Goal: Transaction & Acquisition: Book appointment/travel/reservation

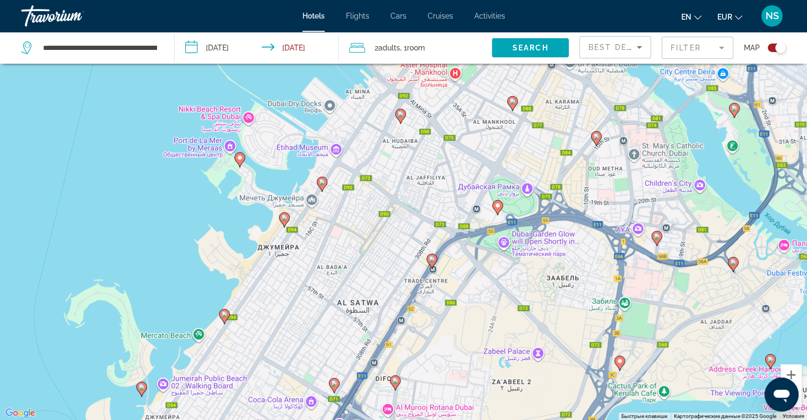
click at [69, 18] on div "Travorium" at bounding box center [74, 16] width 106 height 28
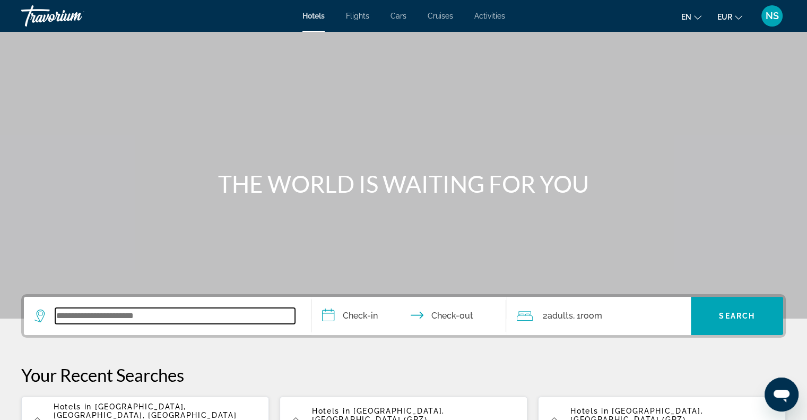
click at [104, 313] on input "Search widget" at bounding box center [175, 316] width 240 height 16
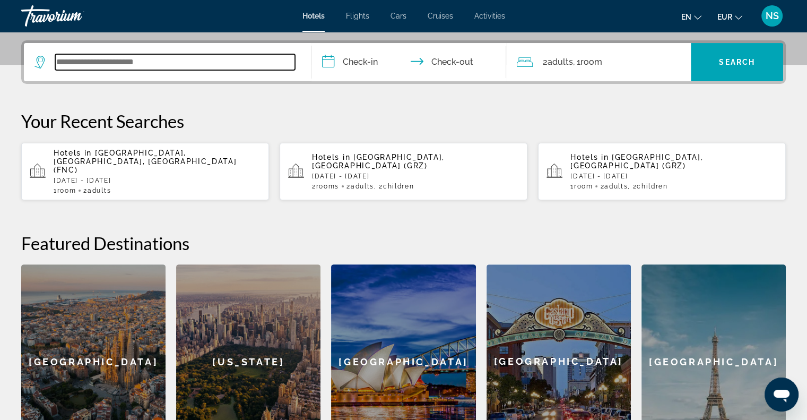
scroll to position [259, 0]
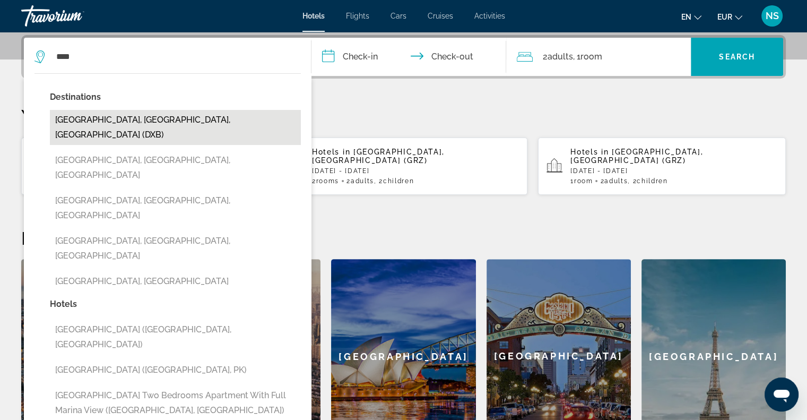
click at [91, 124] on button "Dubai, Dubai Emirate, United Arab Emirates (DXB)" at bounding box center [175, 127] width 251 height 35
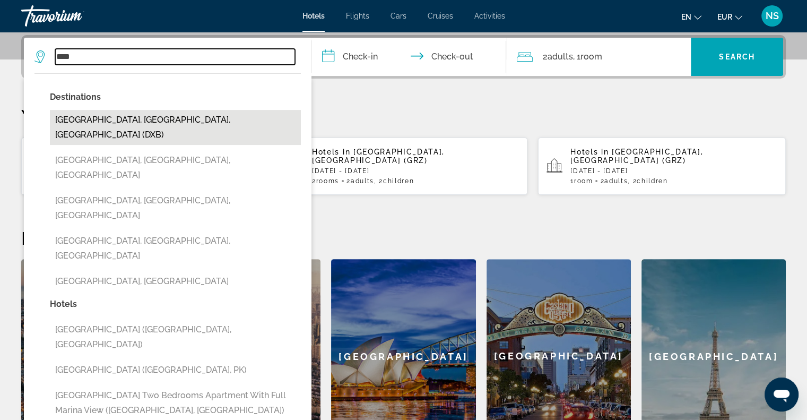
type input "**********"
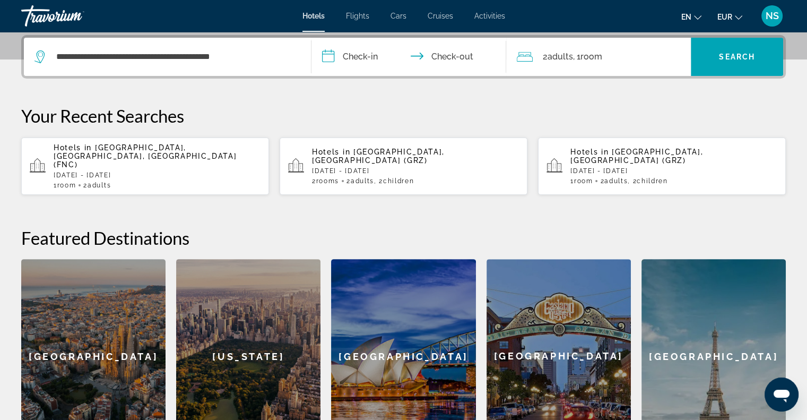
click at [337, 53] on input "**********" at bounding box center [411, 58] width 200 height 41
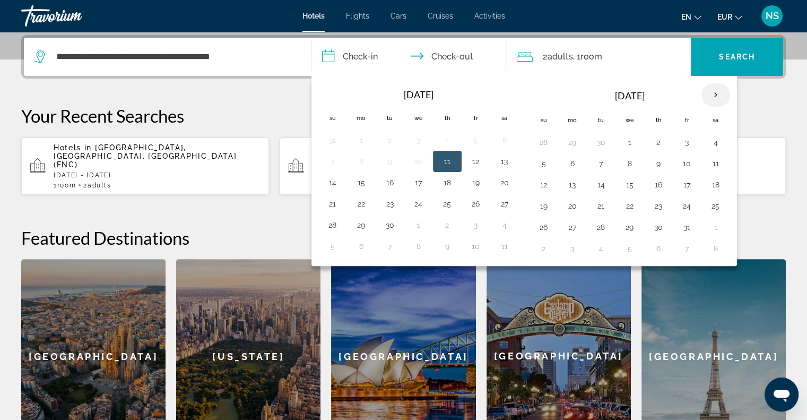
click at [707, 92] on th "Next month" at bounding box center [715, 94] width 29 height 23
click at [655, 143] on button "4" at bounding box center [658, 142] width 17 height 15
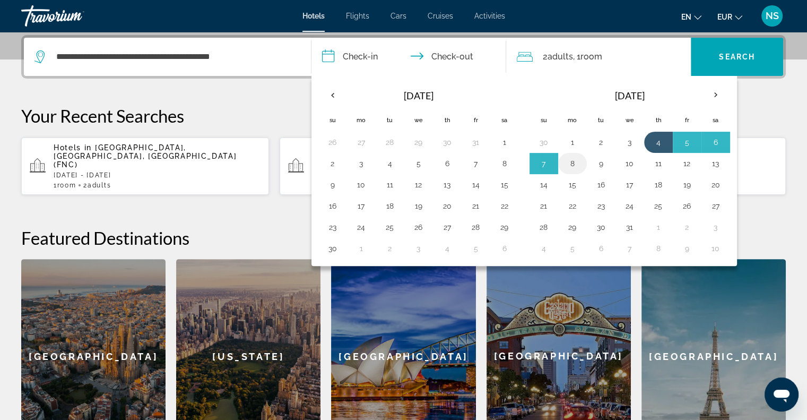
click at [575, 163] on button "8" at bounding box center [572, 163] width 17 height 15
type input "**********"
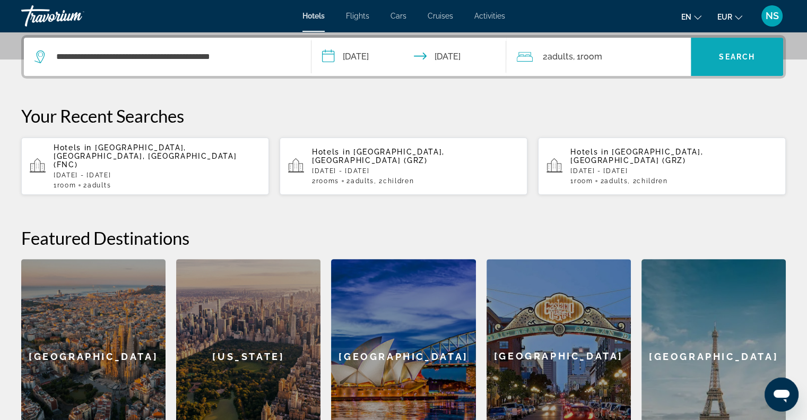
click at [719, 48] on span "Search widget" at bounding box center [737, 56] width 92 height 25
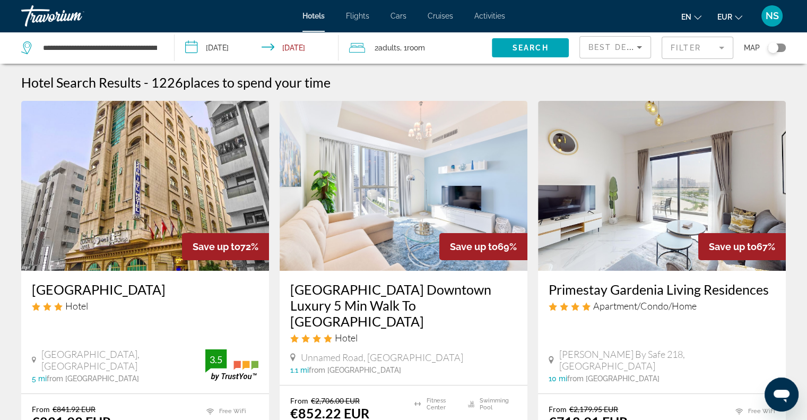
click at [688, 44] on mat-form-field "Filter" at bounding box center [698, 48] width 72 height 22
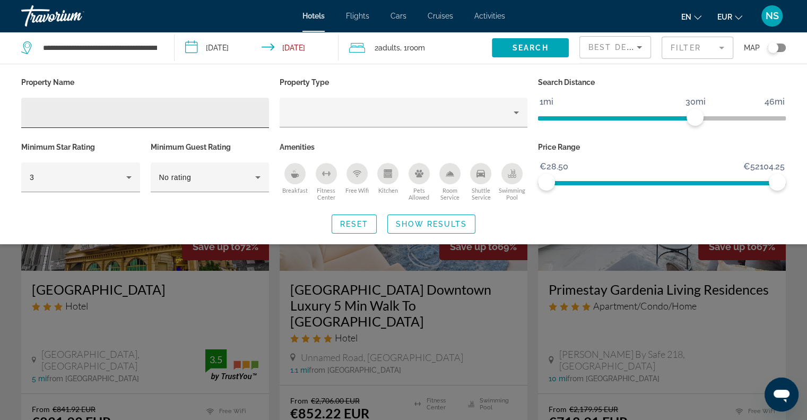
click at [163, 120] on div "Hotel Filters" at bounding box center [145, 113] width 231 height 30
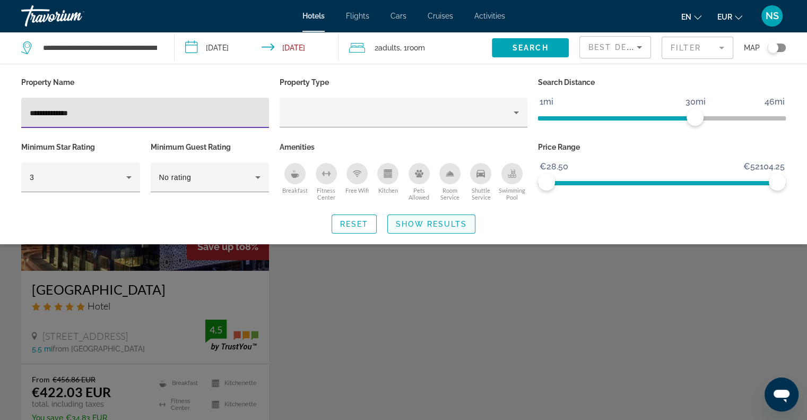
type input "**********"
click at [416, 227] on span "Search widget" at bounding box center [431, 223] width 87 height 25
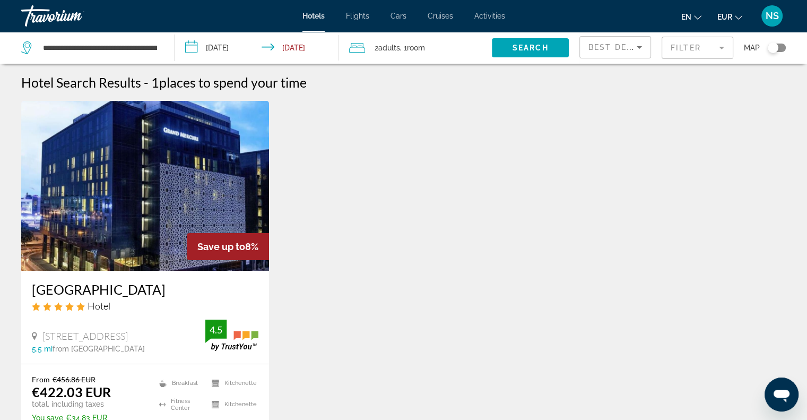
scroll to position [106, 0]
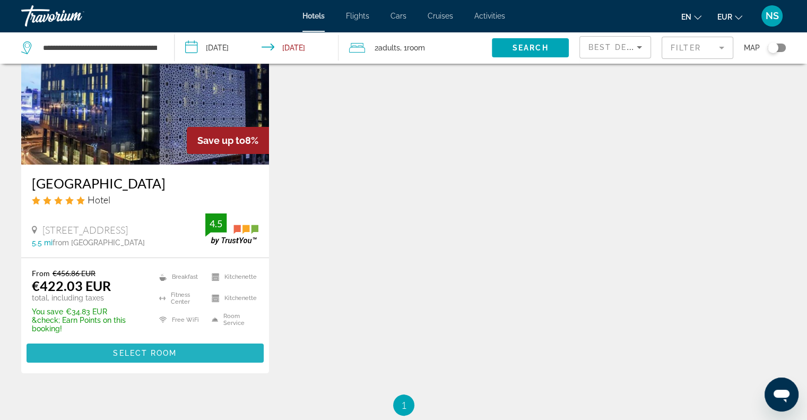
click at [223, 359] on span "Main content" at bounding box center [145, 352] width 237 height 25
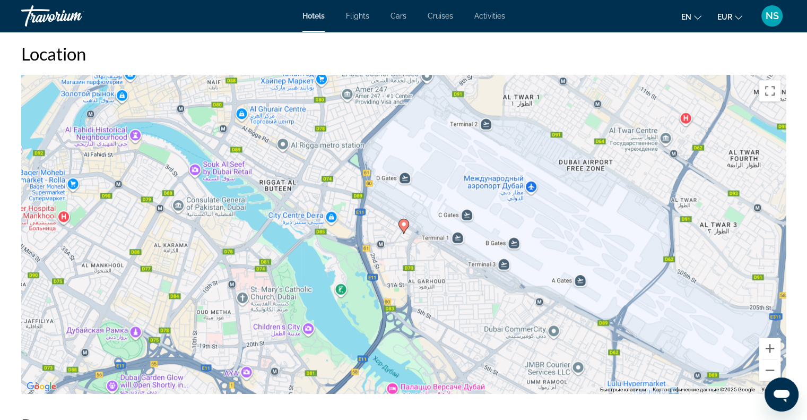
scroll to position [1008, 0]
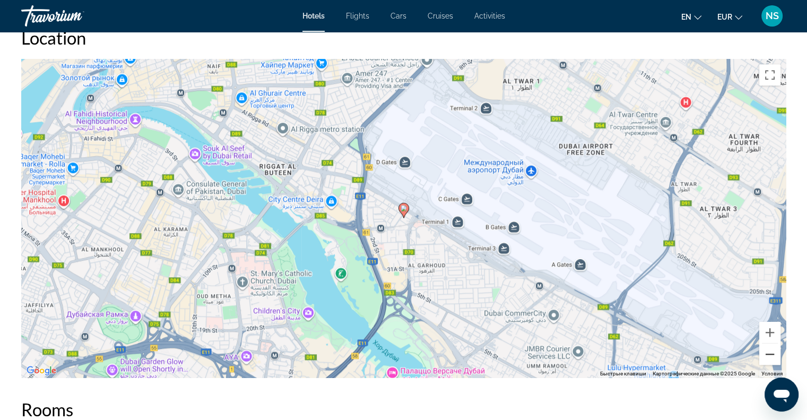
click at [768, 352] on button "Уменьшить" at bounding box center [769, 353] width 21 height 21
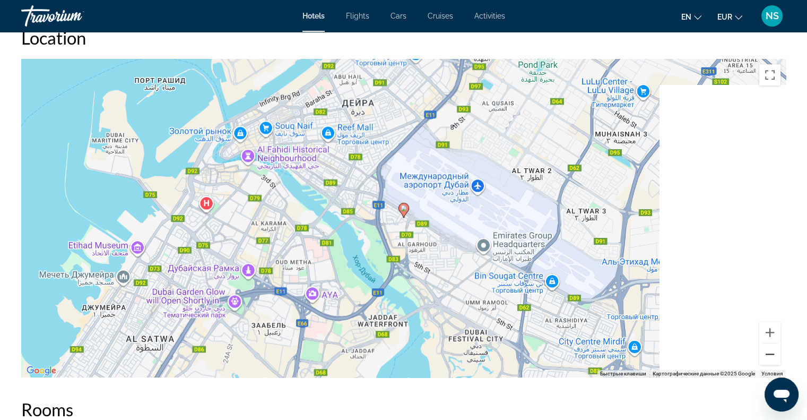
click at [768, 352] on button "Уменьшить" at bounding box center [769, 353] width 21 height 21
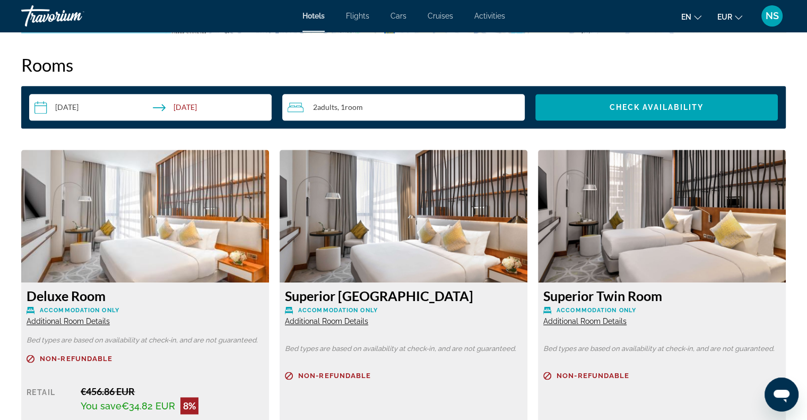
scroll to position [1279, 0]
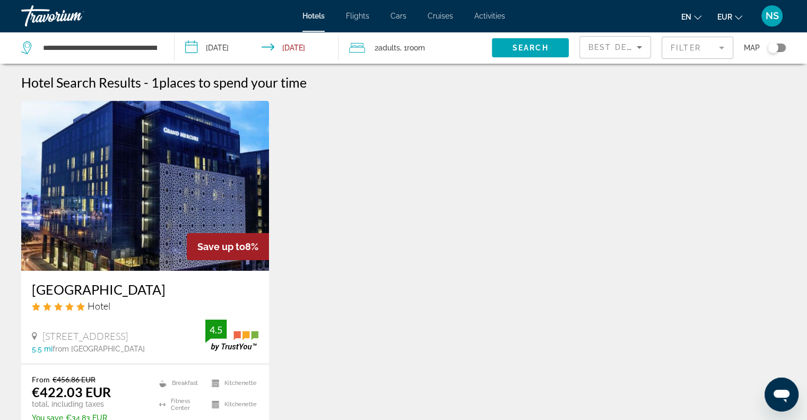
click at [697, 50] on mat-form-field "Filter" at bounding box center [698, 48] width 72 height 22
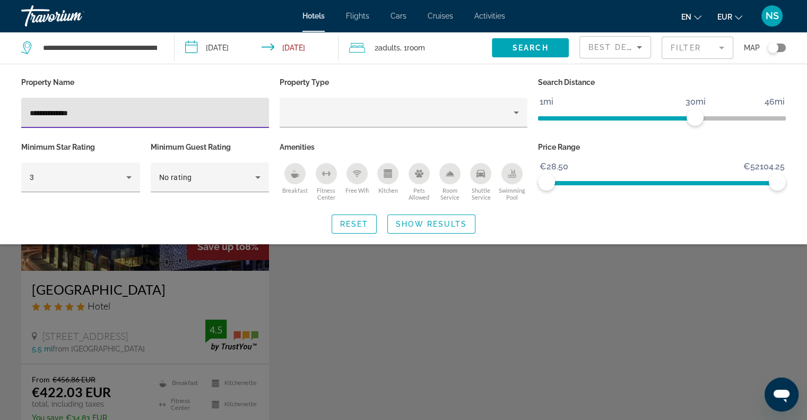
drag, startPoint x: 110, startPoint y: 109, endPoint x: 15, endPoint y: 121, distance: 95.8
click at [15, 121] on div "**********" at bounding box center [403, 154] width 807 height 159
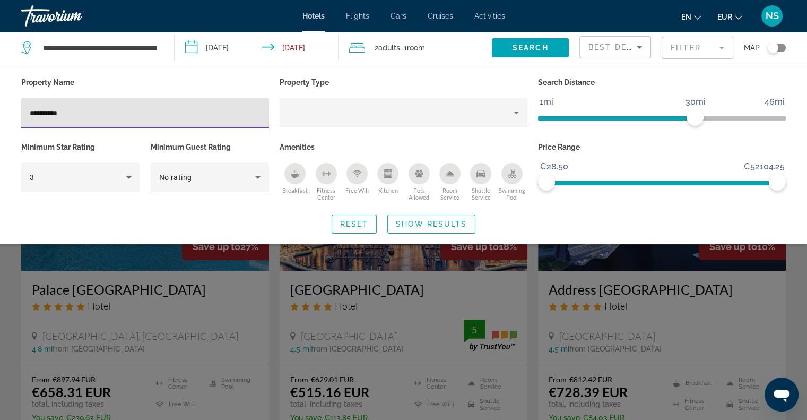
type input "**********"
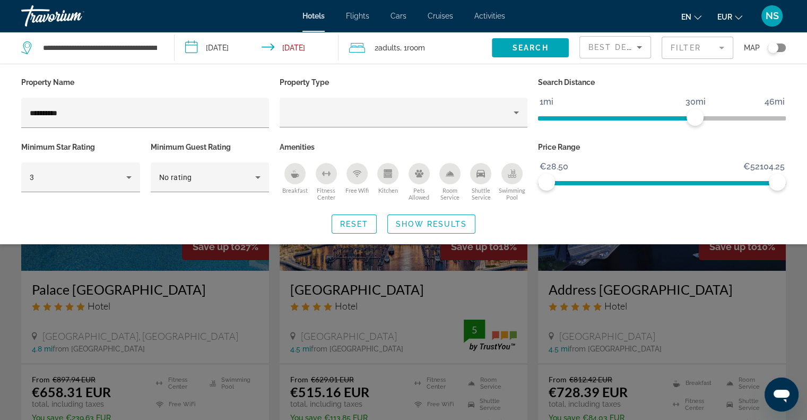
click at [585, 279] on div "Search widget" at bounding box center [403, 289] width 807 height 261
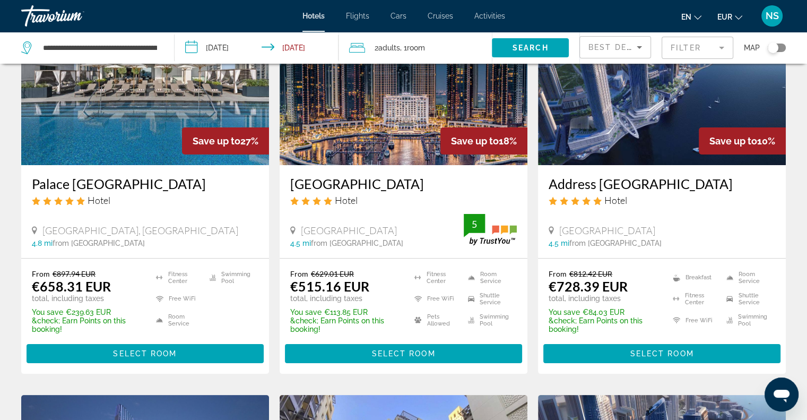
scroll to position [106, 0]
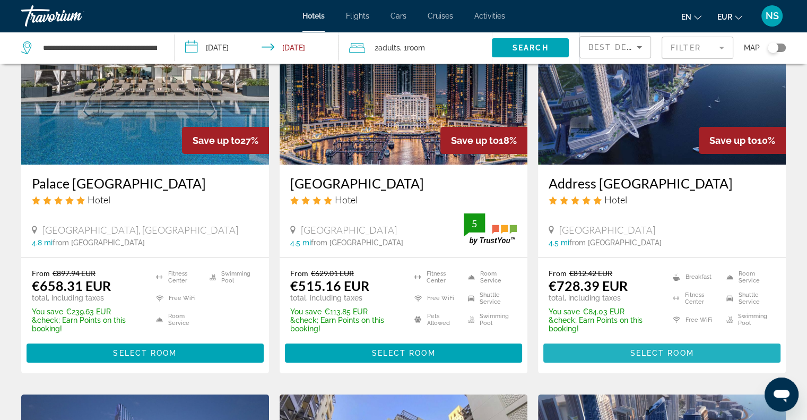
click at [622, 354] on span "Main content" at bounding box center [661, 352] width 237 height 25
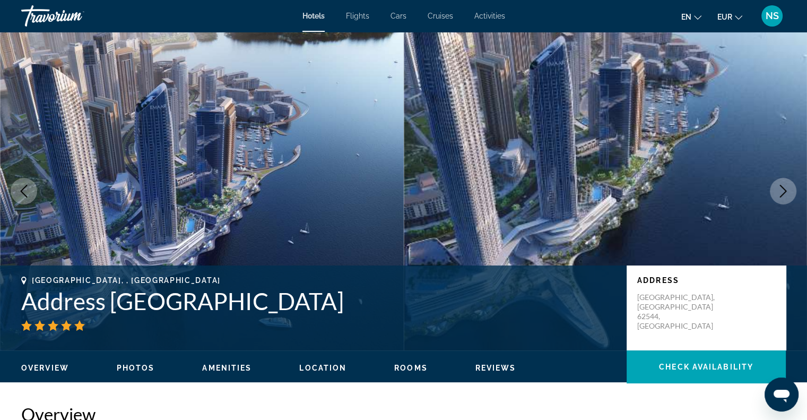
click at [783, 189] on icon "Next image" at bounding box center [783, 191] width 13 height 13
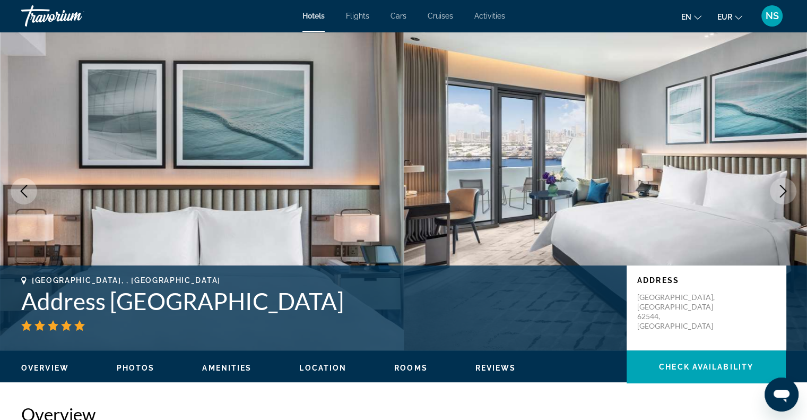
click at [783, 189] on icon "Next image" at bounding box center [783, 191] width 13 height 13
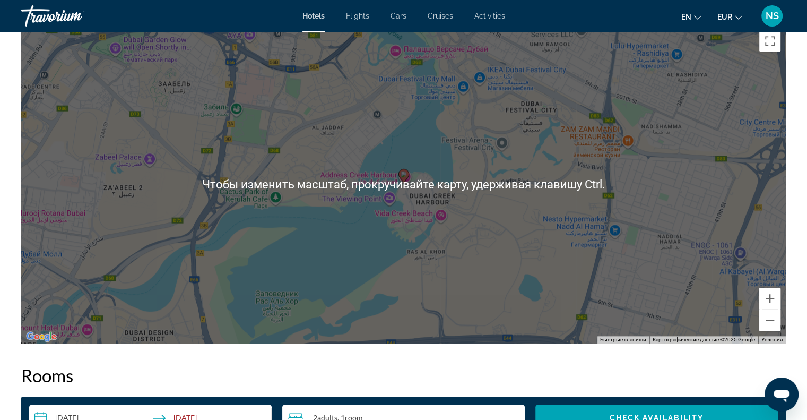
scroll to position [1061, 0]
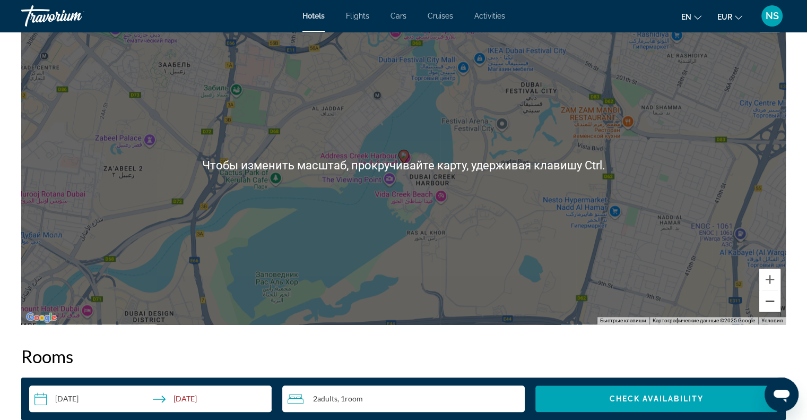
click at [777, 305] on button "Уменьшить" at bounding box center [769, 300] width 21 height 21
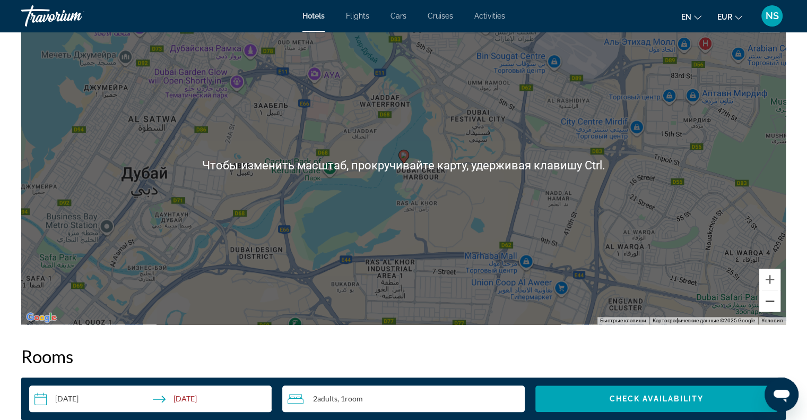
click at [777, 305] on button "Уменьшить" at bounding box center [769, 300] width 21 height 21
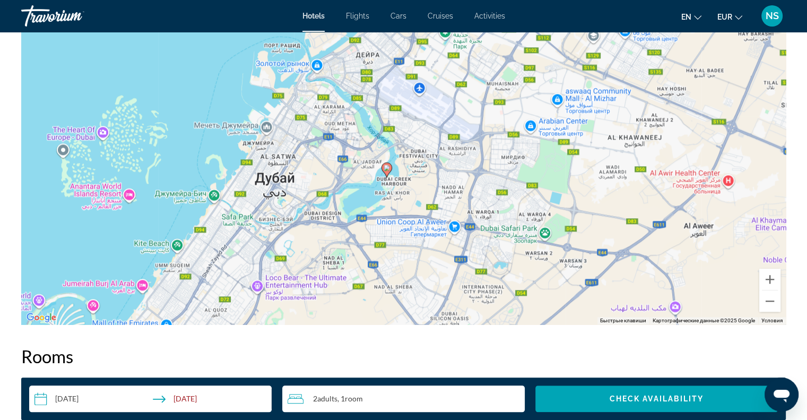
drag, startPoint x: 485, startPoint y: 186, endPoint x: 571, endPoint y: 219, distance: 92.3
click at [467, 201] on div "Чтобы активировать перетаскивание с помощью клавиатуры, нажмите Alt + Ввод. Пос…" at bounding box center [403, 165] width 765 height 318
click at [768, 274] on button "Увеличить" at bounding box center [769, 278] width 21 height 21
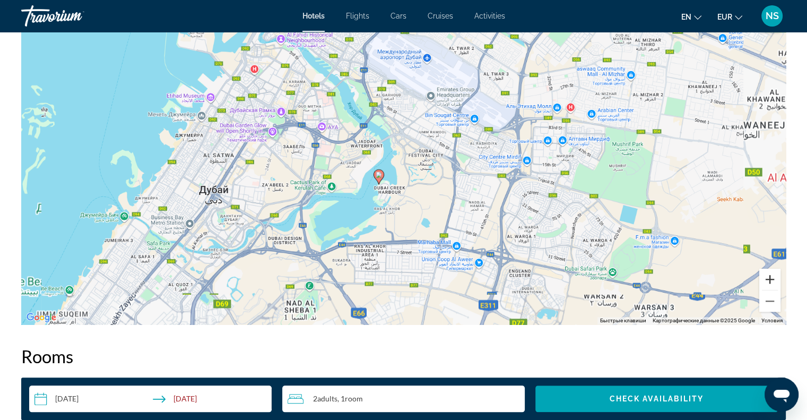
click at [768, 274] on button "Увеличить" at bounding box center [769, 278] width 21 height 21
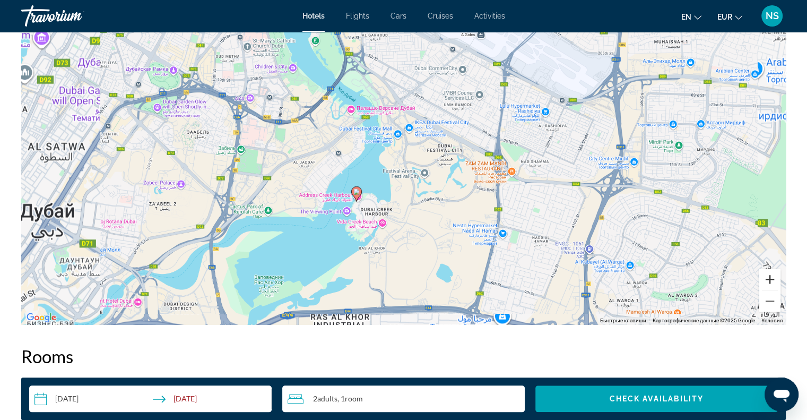
click at [768, 274] on button "Увеличить" at bounding box center [769, 278] width 21 height 21
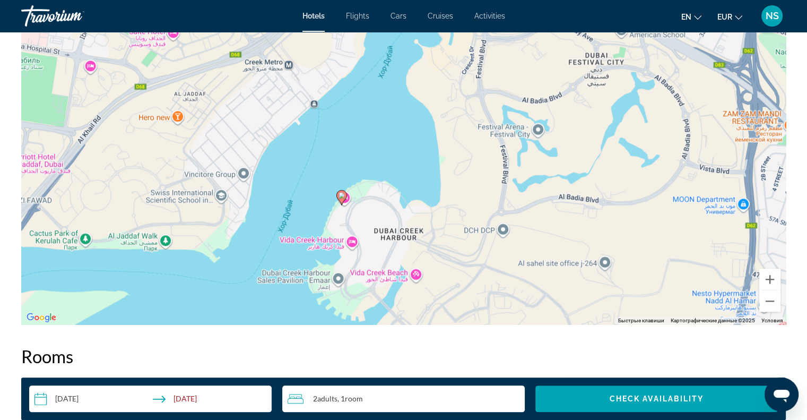
drag, startPoint x: 357, startPoint y: 269, endPoint x: 433, endPoint y: 201, distance: 101.8
click at [433, 201] on div "Чтобы активировать перетаскивание с помощью клавиатуры, нажмите Alt + Ввод. Пос…" at bounding box center [403, 165] width 765 height 318
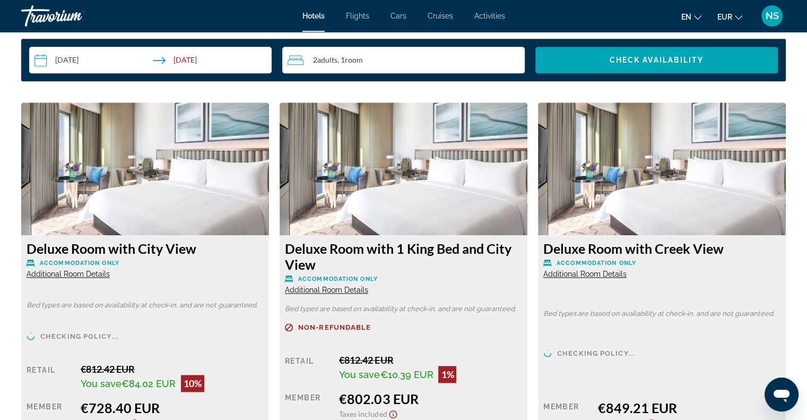
scroll to position [1539, 0]
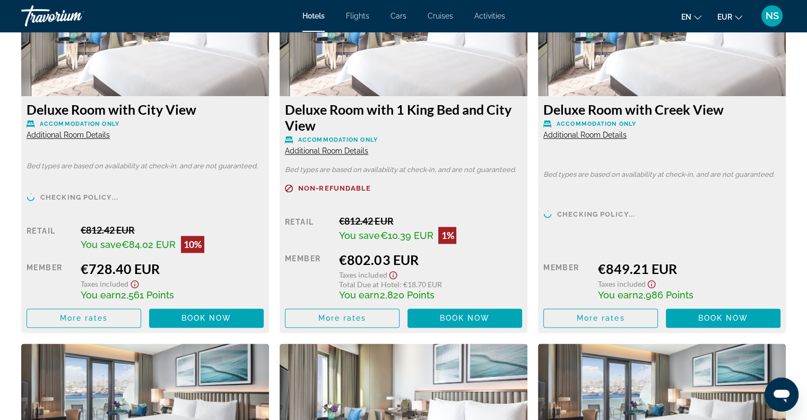
click at [100, 135] on span "Additional Room Details" at bounding box center [68, 135] width 83 height 8
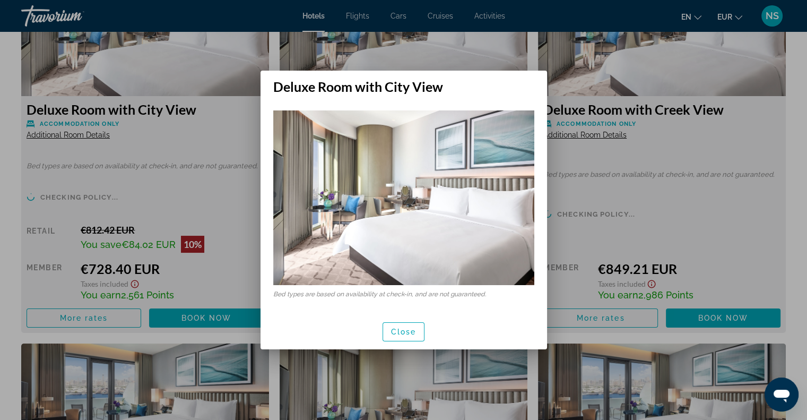
scroll to position [0, 0]
click at [413, 332] on span "Close" at bounding box center [403, 331] width 25 height 8
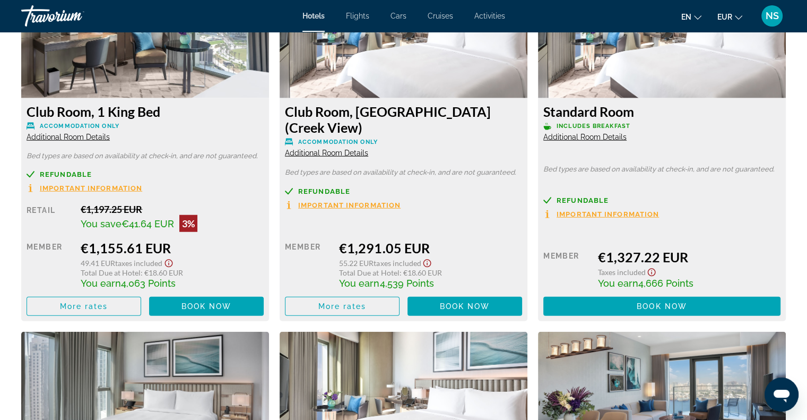
scroll to position [2398, 0]
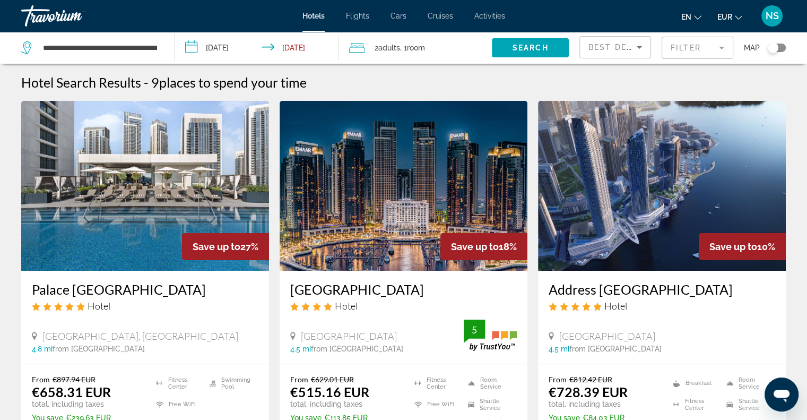
click at [702, 39] on mat-form-field "Filter" at bounding box center [698, 48] width 72 height 22
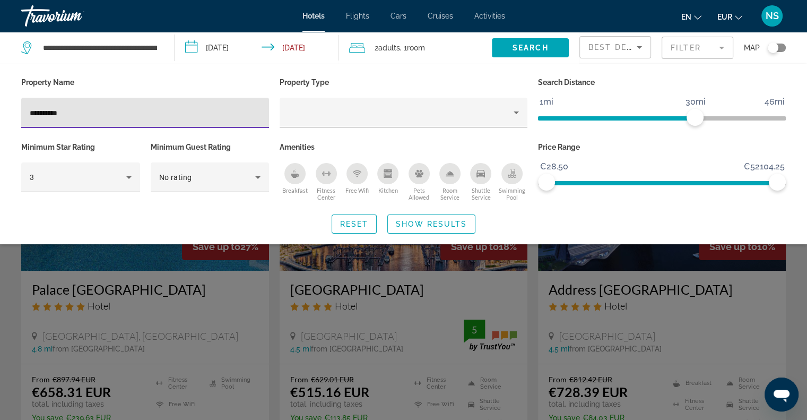
click at [613, 30] on mat-toolbar "Hotels Flights Cars Cruises Activities Hotels Flights Cars Cruises Activities e…" at bounding box center [403, 16] width 807 height 32
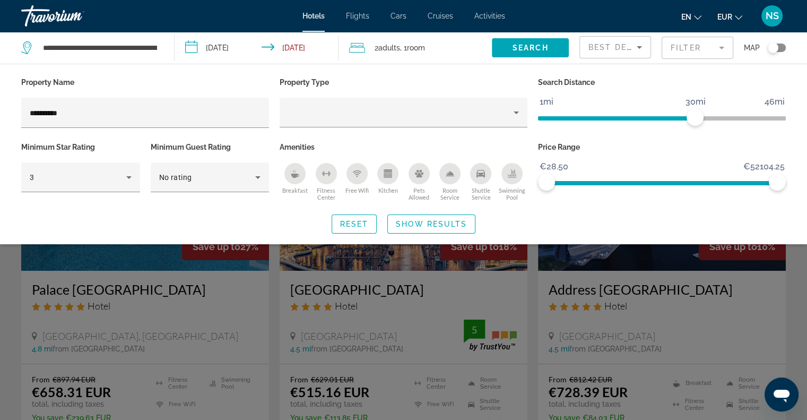
click at [794, 322] on div "Search widget" at bounding box center [403, 289] width 807 height 261
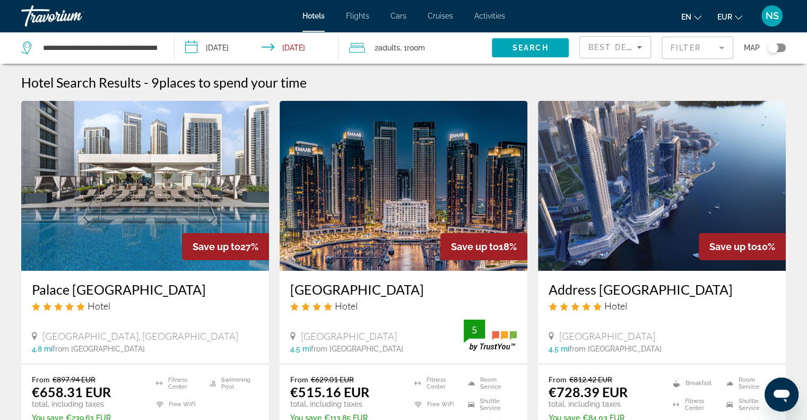
click at [777, 46] on div "Toggle map" at bounding box center [773, 47] width 11 height 11
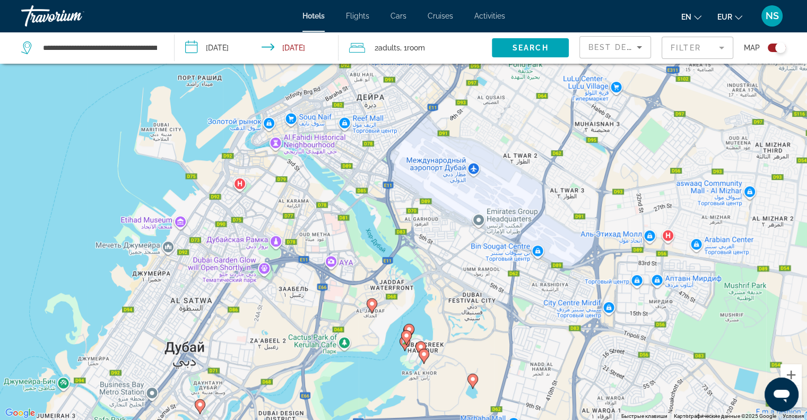
drag, startPoint x: 340, startPoint y: 212, endPoint x: 323, endPoint y: 366, distance: 154.8
click at [323, 366] on div "Чтобы активировать перетаскивание с помощью клавиатуры, нажмите Alt + Ввод. Пос…" at bounding box center [403, 210] width 807 height 420
click at [700, 44] on mat-form-field "Filter" at bounding box center [698, 48] width 72 height 22
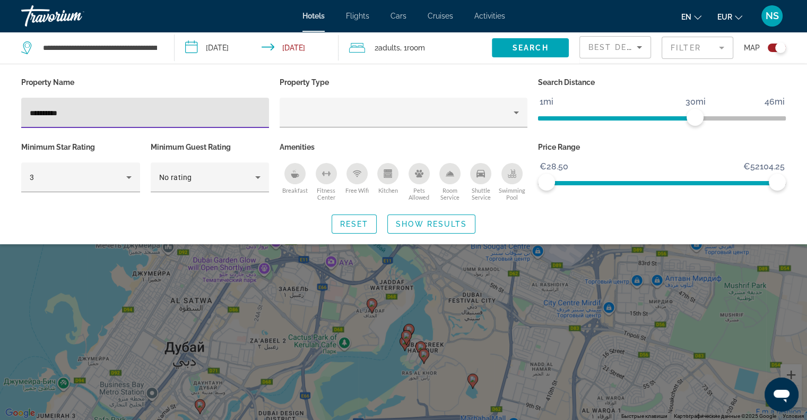
drag, startPoint x: 82, startPoint y: 109, endPoint x: 0, endPoint y: 127, distance: 83.6
click at [0, 127] on div "**********" at bounding box center [403, 154] width 807 height 159
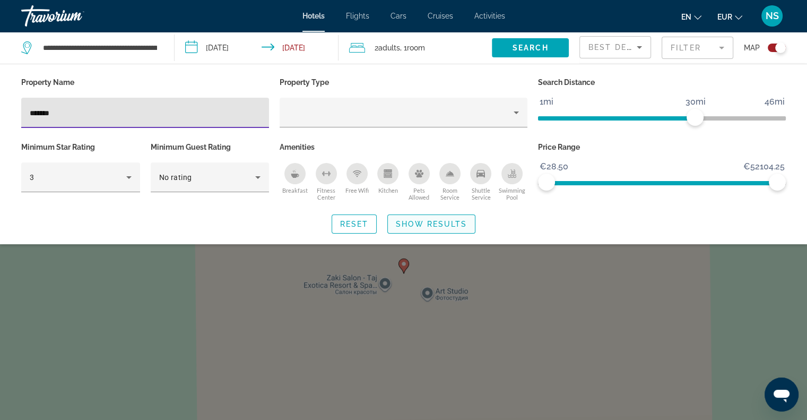
type input "*******"
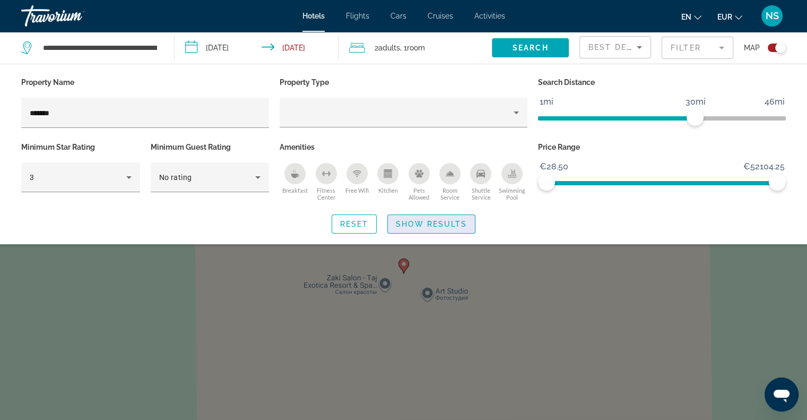
click at [458, 229] on span "Search widget" at bounding box center [431, 223] width 87 height 25
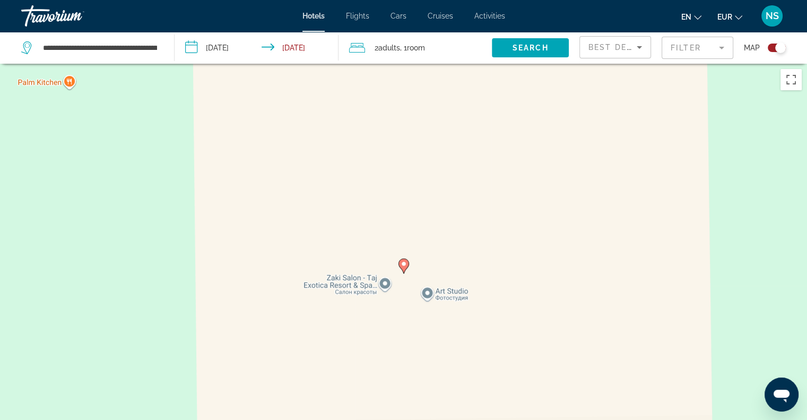
click at [773, 44] on div "Toggle map" at bounding box center [777, 48] width 18 height 8
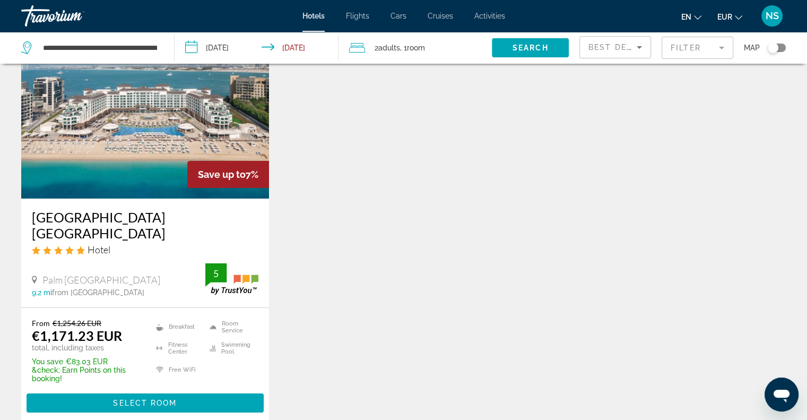
scroll to position [159, 0]
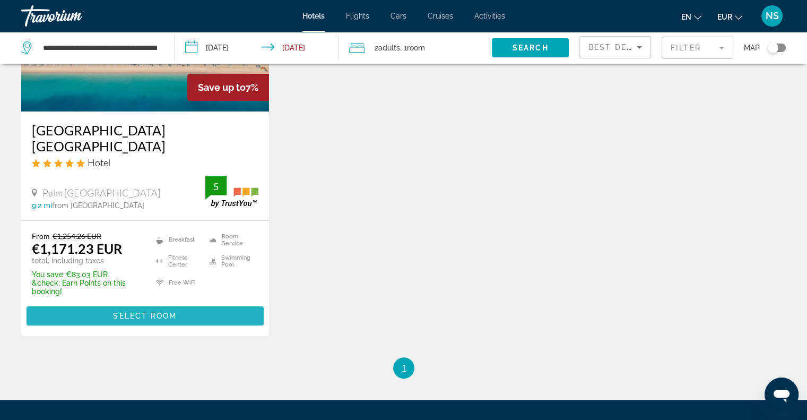
click at [210, 313] on span "Main content" at bounding box center [145, 315] width 237 height 25
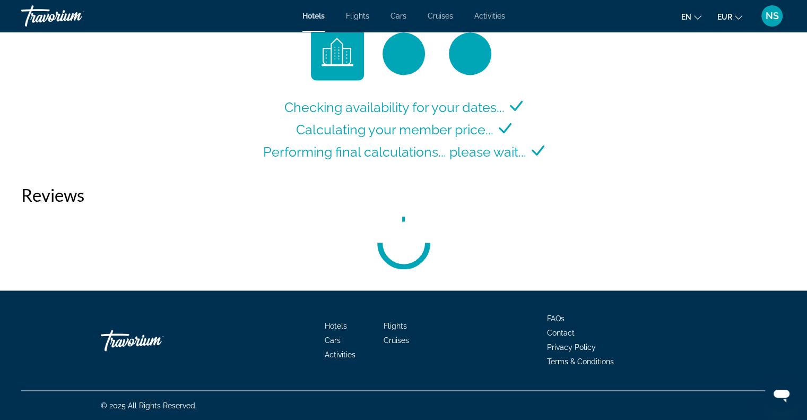
scroll to position [1491, 0]
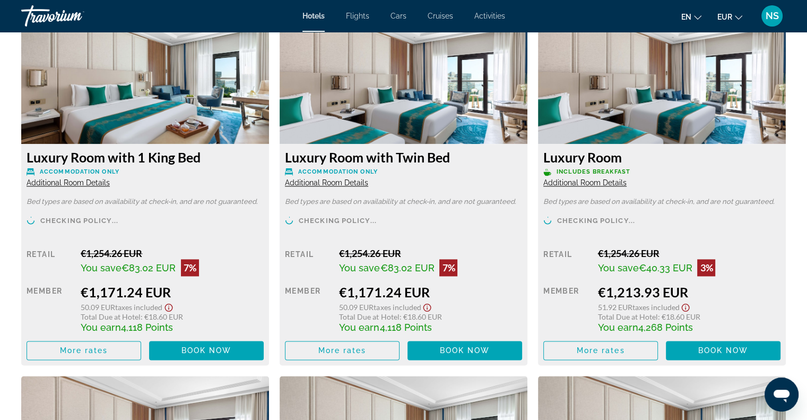
click at [98, 182] on span "Additional Room Details" at bounding box center [68, 182] width 83 height 8
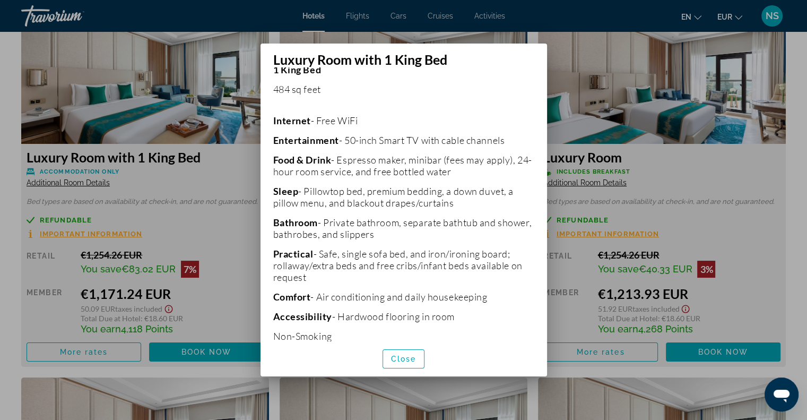
scroll to position [226, 0]
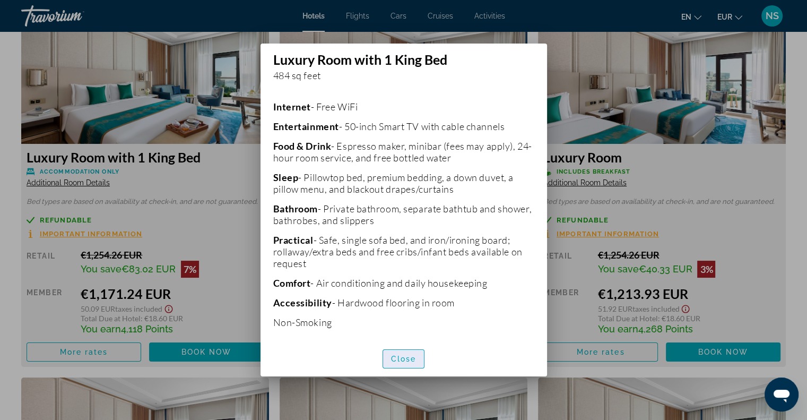
click at [392, 352] on span "button" at bounding box center [403, 358] width 41 height 25
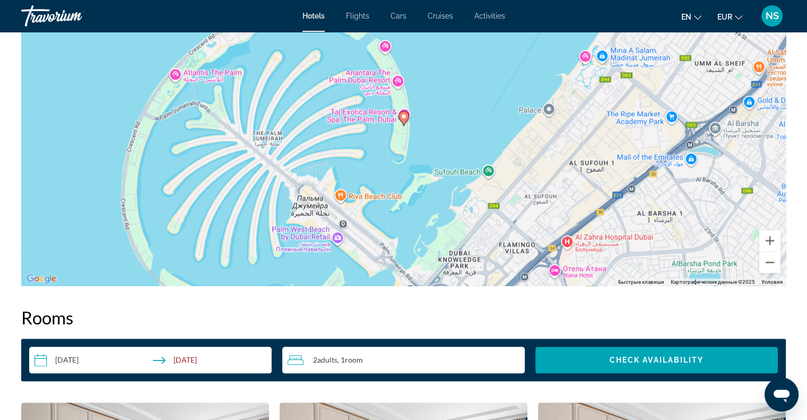
scroll to position [1013, 0]
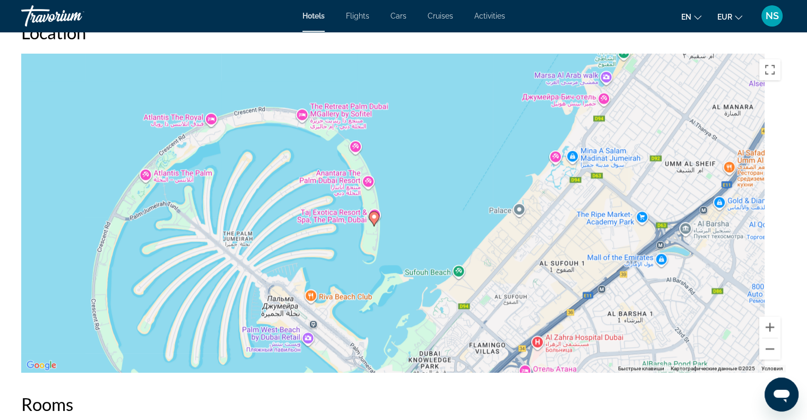
drag, startPoint x: 583, startPoint y: 266, endPoint x: 577, endPoint y: 267, distance: 6.0
click at [577, 267] on div "Чтобы активировать перетаскивание с помощью клавиатуры, нажмите Alt + Ввод. Пос…" at bounding box center [403, 213] width 765 height 318
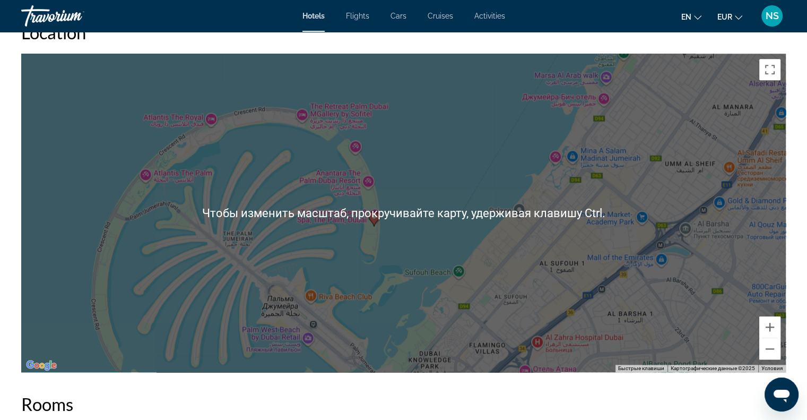
scroll to position [1066, 0]
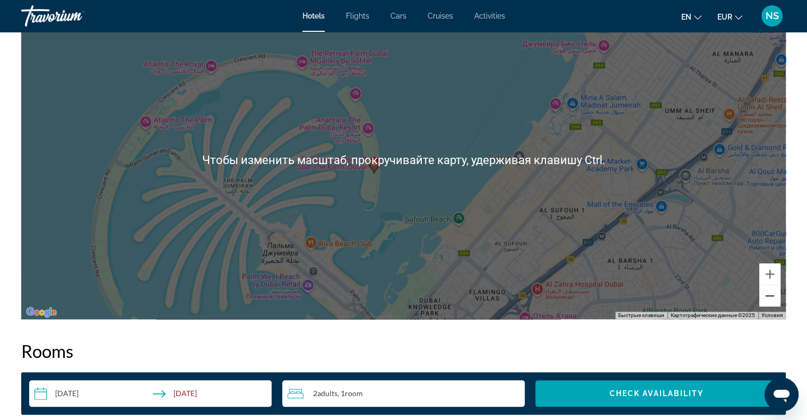
click at [770, 300] on button "Уменьшить" at bounding box center [769, 295] width 21 height 21
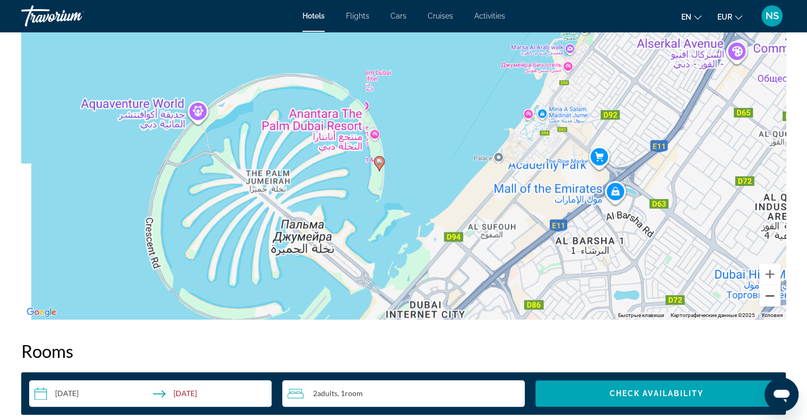
click at [770, 300] on button "Уменьшить" at bounding box center [769, 295] width 21 height 21
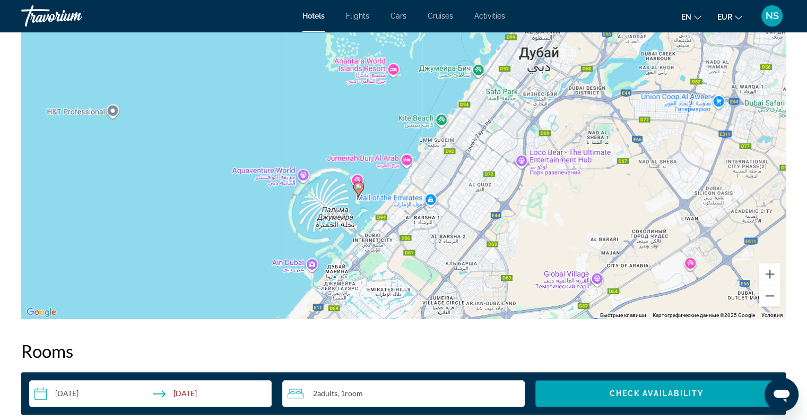
drag, startPoint x: 695, startPoint y: 214, endPoint x: 642, endPoint y: 266, distance: 73.9
click at [642, 266] on div "Чтобы активировать перетаскивание с помощью клавиатуры, нажмите Alt + Ввод. Пос…" at bounding box center [403, 160] width 765 height 318
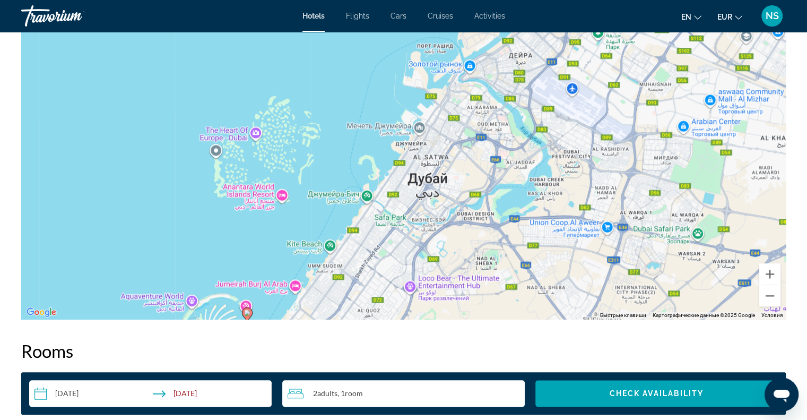
drag, startPoint x: 641, startPoint y: 174, endPoint x: 563, endPoint y: 261, distance: 116.9
click at [563, 261] on div "Чтобы активировать перетаскивание с помощью клавиатуры, нажмите Alt + Ввод. Пос…" at bounding box center [403, 160] width 765 height 318
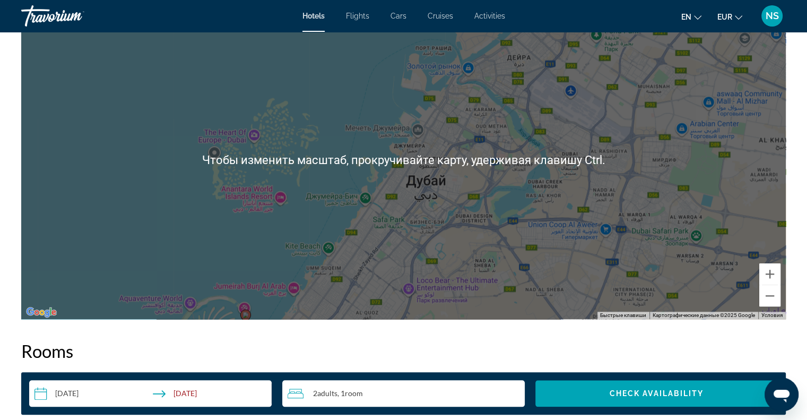
scroll to position [960, 0]
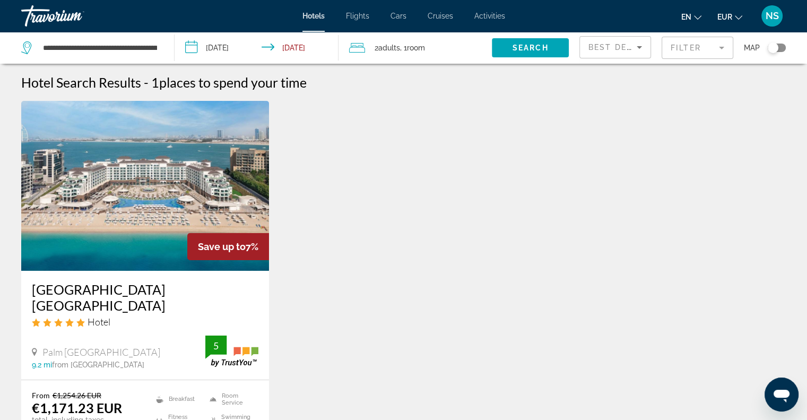
click at [723, 45] on mat-form-field "Filter" at bounding box center [698, 48] width 72 height 22
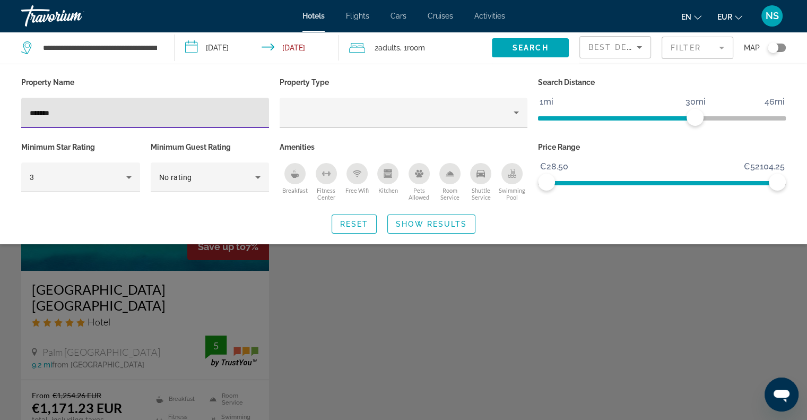
drag, startPoint x: 72, startPoint y: 114, endPoint x: 11, endPoint y: 114, distance: 61.0
click at [11, 114] on div "Property Name ******* Property Type Search Distance 1mi 46mi 30mi Minimum Star …" at bounding box center [403, 154] width 807 height 159
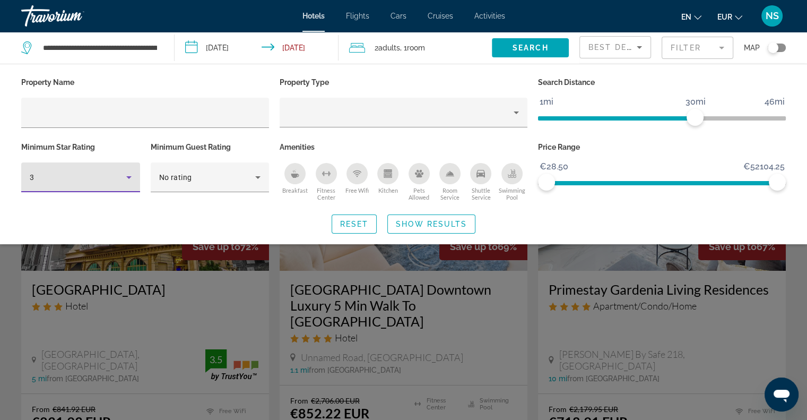
click at [124, 174] on icon "Hotel Filters" at bounding box center [129, 177] width 13 height 13
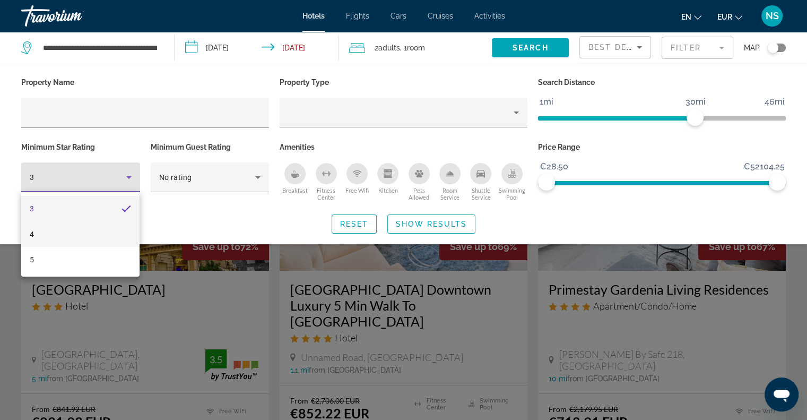
click at [100, 230] on mat-option "4" at bounding box center [80, 233] width 118 height 25
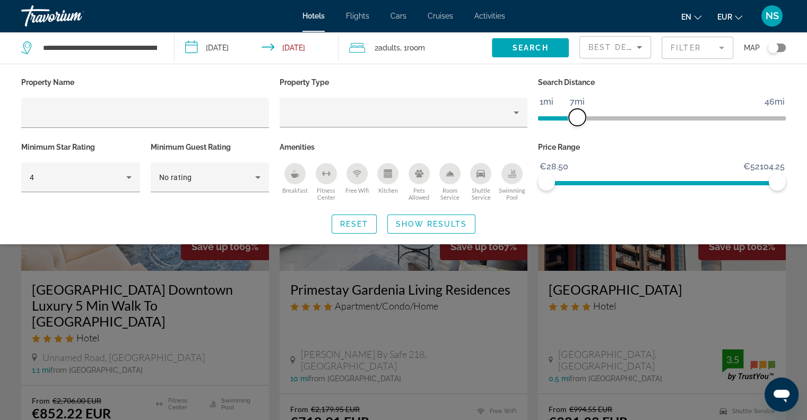
drag, startPoint x: 693, startPoint y: 115, endPoint x: 575, endPoint y: 118, distance: 118.4
click at [575, 118] on span "ngx-slider" at bounding box center [577, 117] width 17 height 17
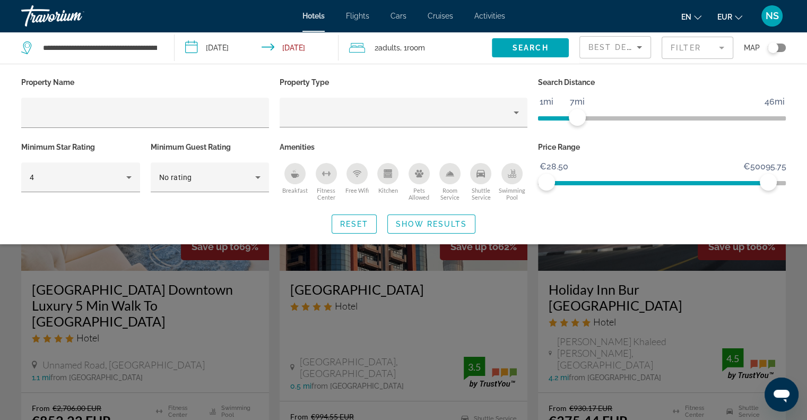
drag, startPoint x: 768, startPoint y: 177, endPoint x: 774, endPoint y: 181, distance: 6.8
click at [768, 181] on ngx-slider "€28.50 €52104.25 €28.50 €50095.75" at bounding box center [662, 182] width 248 height 2
drag, startPoint x: 773, startPoint y: 182, endPoint x: 561, endPoint y: 188, distance: 212.3
click at [561, 188] on span "ngx-slider-max" at bounding box center [560, 182] width 17 height 17
click at [308, 175] on button "Breakfast" at bounding box center [295, 181] width 31 height 39
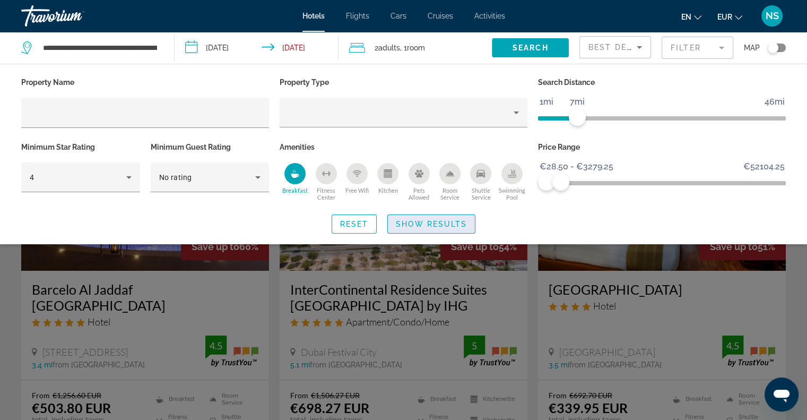
click at [419, 227] on span "Show Results" at bounding box center [431, 224] width 71 height 8
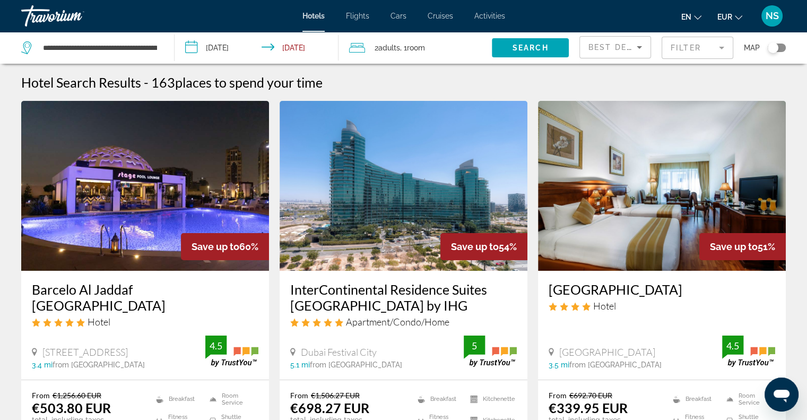
click at [786, 52] on app-hotels-search-filters "Best Deals Filter Map" at bounding box center [693, 48] width 228 height 32
click at [784, 50] on div "Toggle map" at bounding box center [777, 48] width 18 height 8
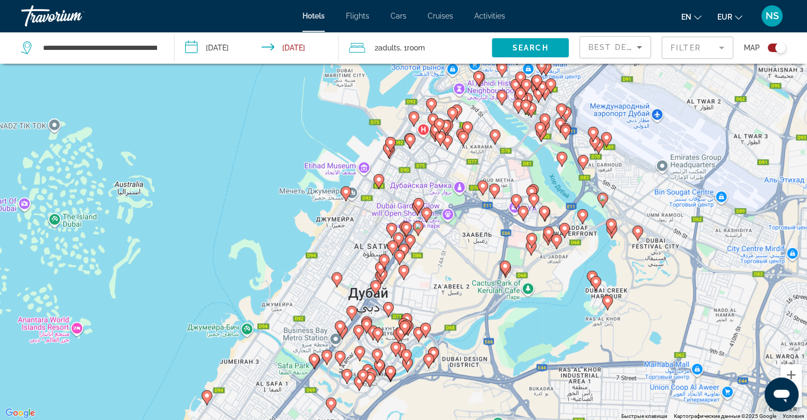
drag, startPoint x: 456, startPoint y: 195, endPoint x: 479, endPoint y: 245, distance: 55.3
click at [479, 245] on div "Чтобы активировать перетаскивание с помощью клавиатуры, нажмите Alt + Ввод. Пос…" at bounding box center [403, 210] width 807 height 420
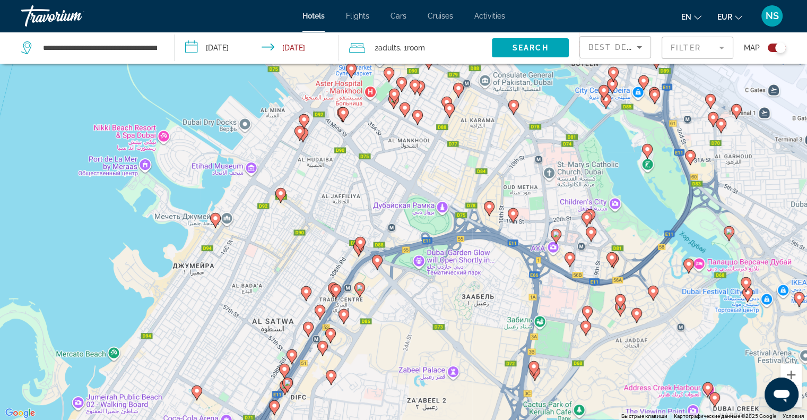
click at [216, 219] on image "Main content" at bounding box center [215, 218] width 6 height 6
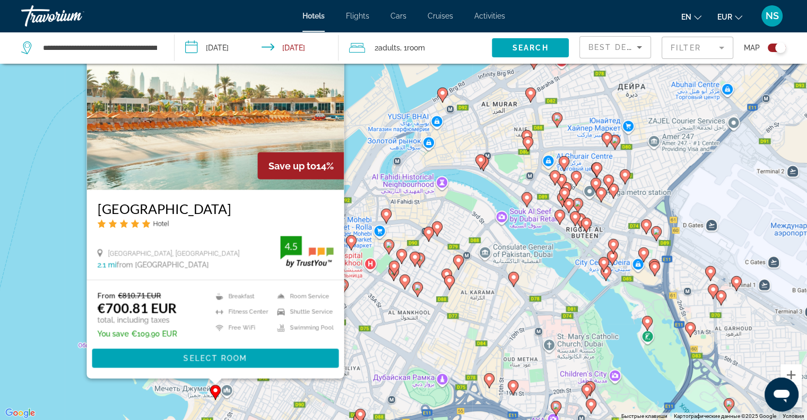
click at [45, 154] on div "Чтобы активировать перетаскивание с помощью клавиатуры, нажмите Alt + Ввод. Пос…" at bounding box center [403, 210] width 807 height 420
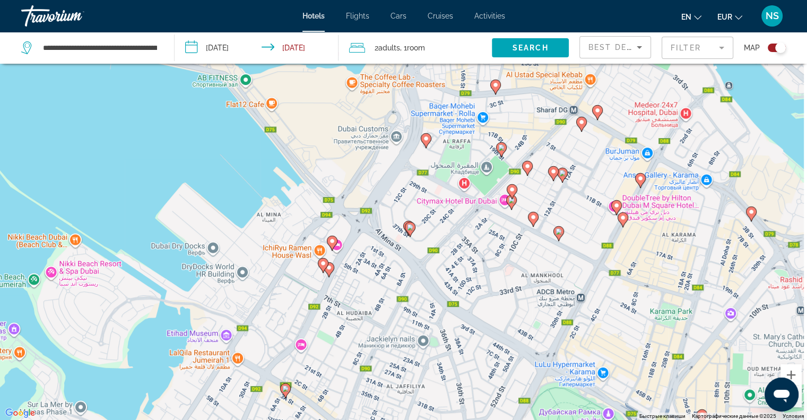
drag, startPoint x: 308, startPoint y: 264, endPoint x: 280, endPoint y: 350, distance: 89.8
click at [280, 348] on div "Чтобы активировать перетаскивание с помощью клавиатуры, нажмите Alt + Ввод. Пос…" at bounding box center [403, 210] width 807 height 420
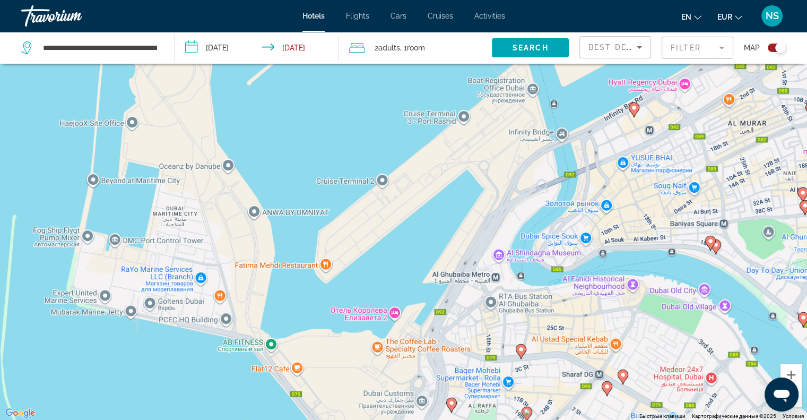
drag, startPoint x: 308, startPoint y: 257, endPoint x: 383, endPoint y: 407, distance: 167.8
click at [383, 407] on div "Чтобы активировать перетаскивание с помощью клавиатуры, нажмите Alt + Ввод. Пос…" at bounding box center [403, 210] width 807 height 420
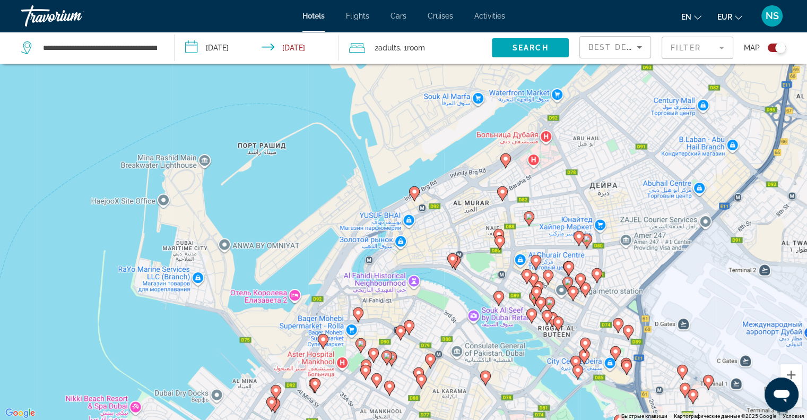
drag, startPoint x: 475, startPoint y: 277, endPoint x: 472, endPoint y: 142, distance: 135.4
click at [471, 142] on div "Чтобы активировать перетаскивание с помощью клавиатуры, нажмите Alt + Ввод. Пос…" at bounding box center [403, 210] width 807 height 420
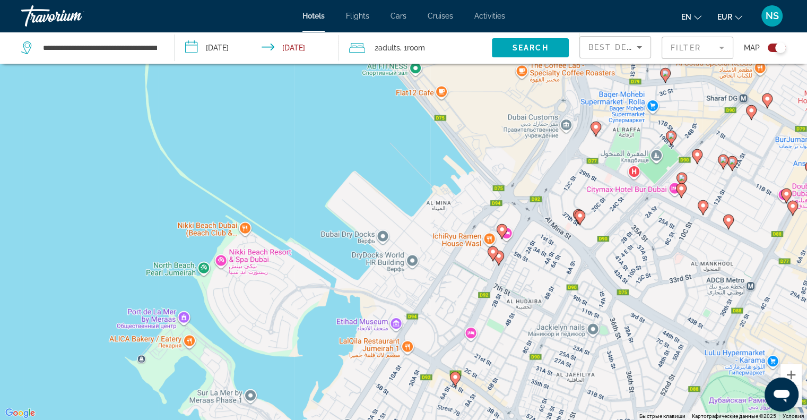
click at [664, 59] on div "Filter" at bounding box center [698, 48] width 72 height 32
click at [666, 56] on mat-form-field "Filter" at bounding box center [698, 48] width 72 height 22
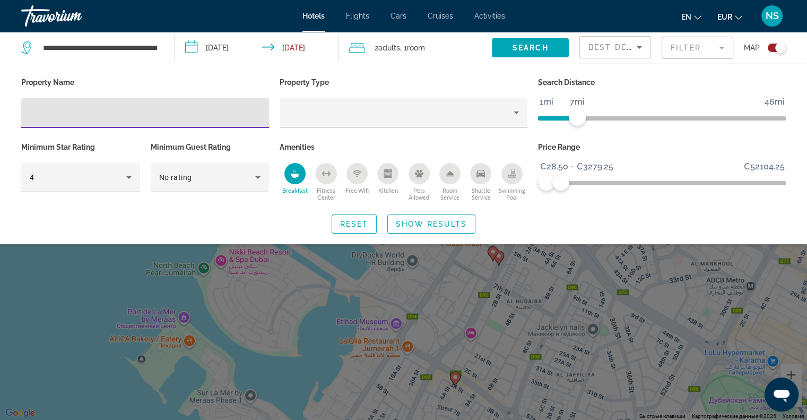
click at [37, 113] on input "Hotel Filters" at bounding box center [145, 113] width 231 height 13
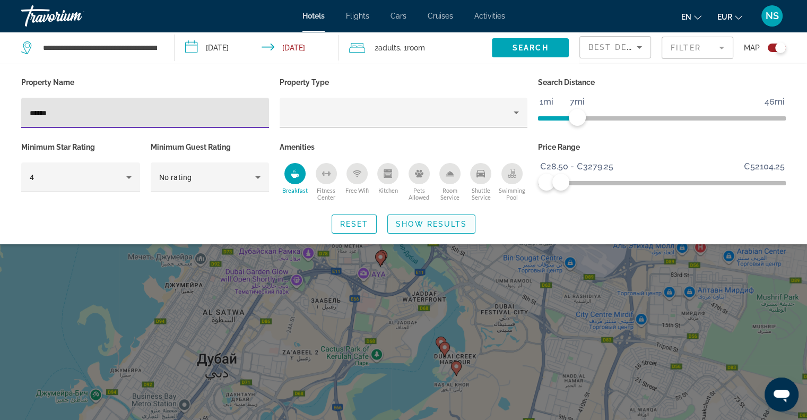
type input "*****"
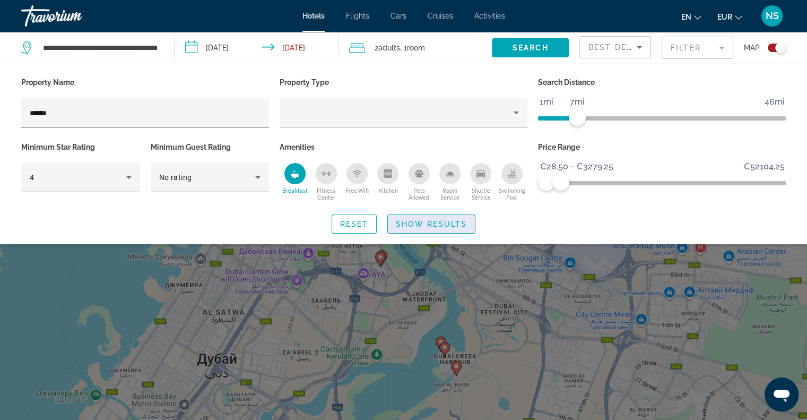
click at [441, 223] on span "Show Results" at bounding box center [431, 224] width 71 height 8
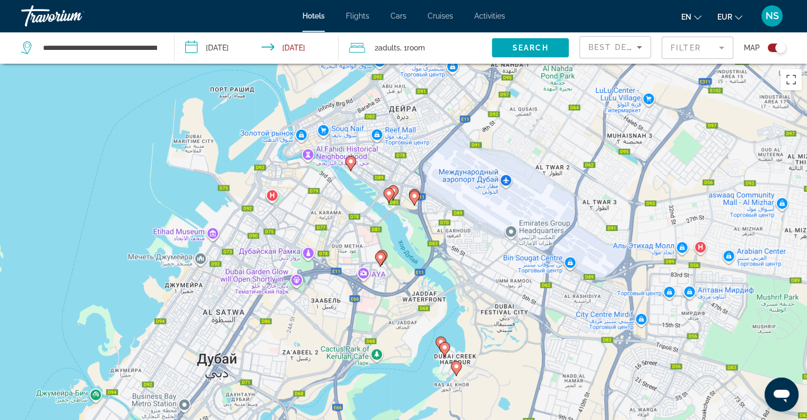
click at [768, 47] on div "Toggle map" at bounding box center [777, 48] width 18 height 8
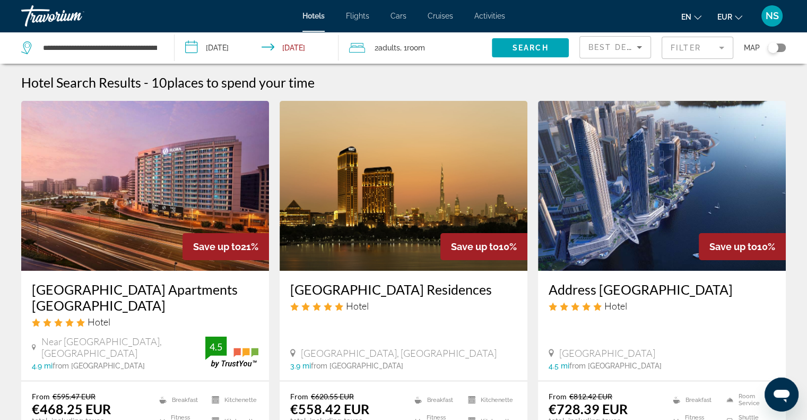
scroll to position [106, 0]
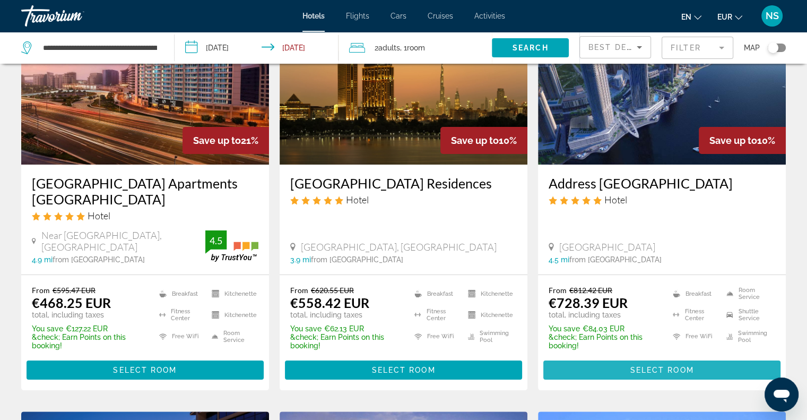
click at [690, 362] on span "Main content" at bounding box center [661, 369] width 237 height 25
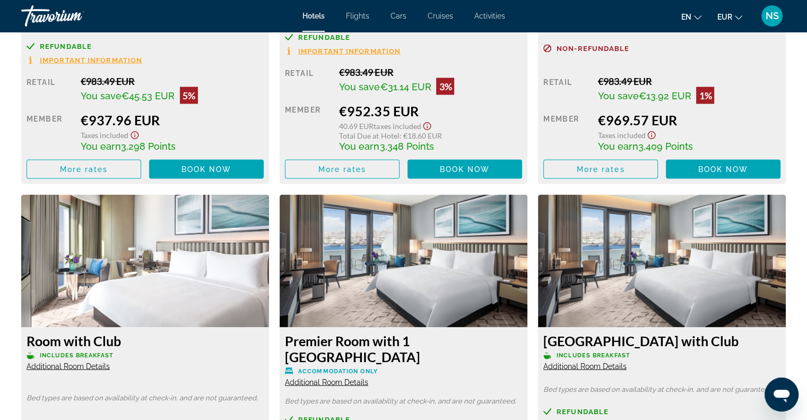
scroll to position [2175, 0]
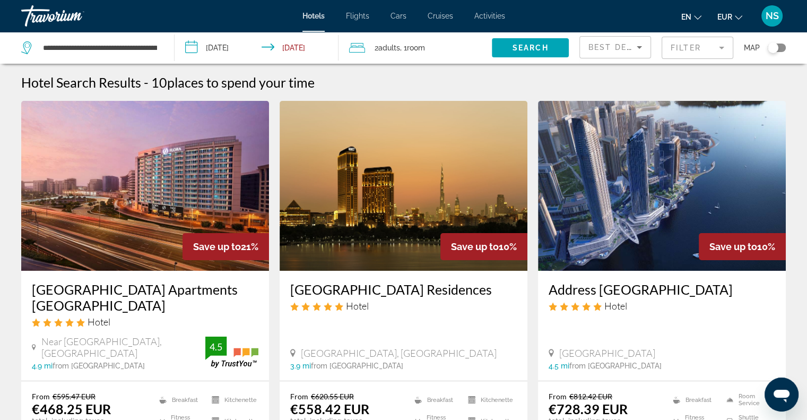
click at [717, 49] on mat-form-field "Filter" at bounding box center [698, 48] width 72 height 22
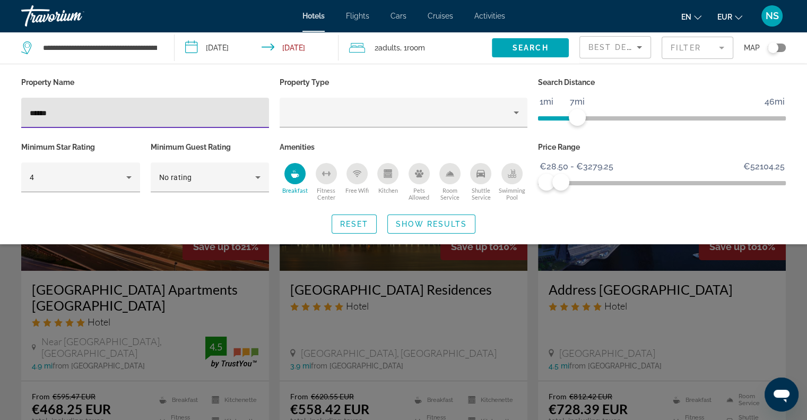
drag, startPoint x: 50, startPoint y: 112, endPoint x: 0, endPoint y: 124, distance: 51.6
click at [0, 124] on div "Property Name ***** Property Type Search Distance 1mi 46mi 7mi Minimum Star Rat…" at bounding box center [403, 154] width 807 height 159
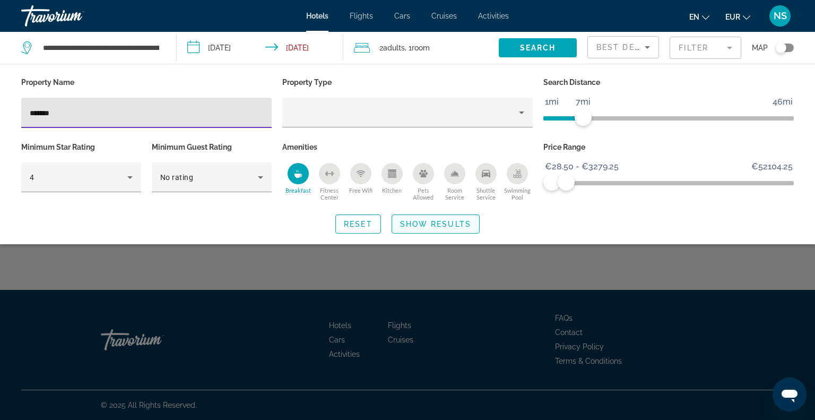
type input "*******"
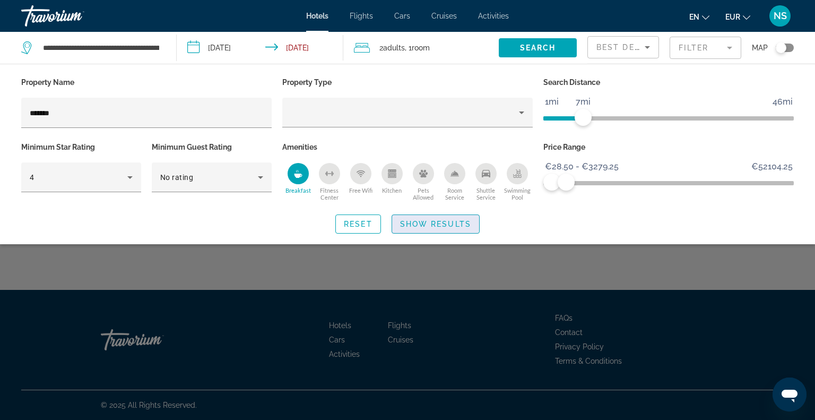
click at [405, 222] on span "Show Results" at bounding box center [435, 224] width 71 height 8
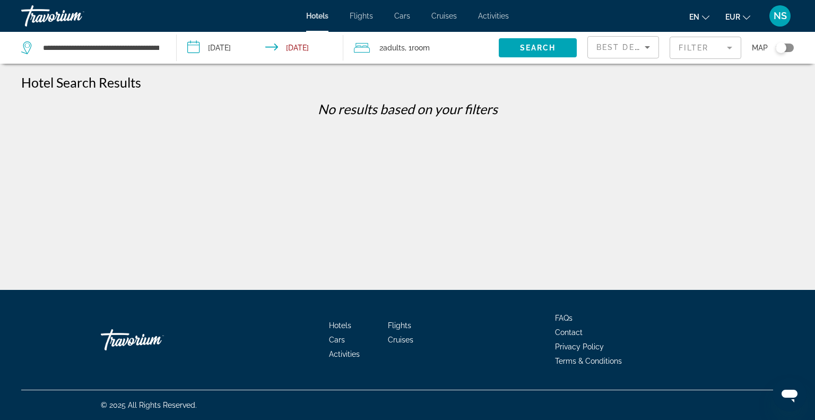
click at [705, 42] on mat-form-field "Filter" at bounding box center [706, 48] width 72 height 22
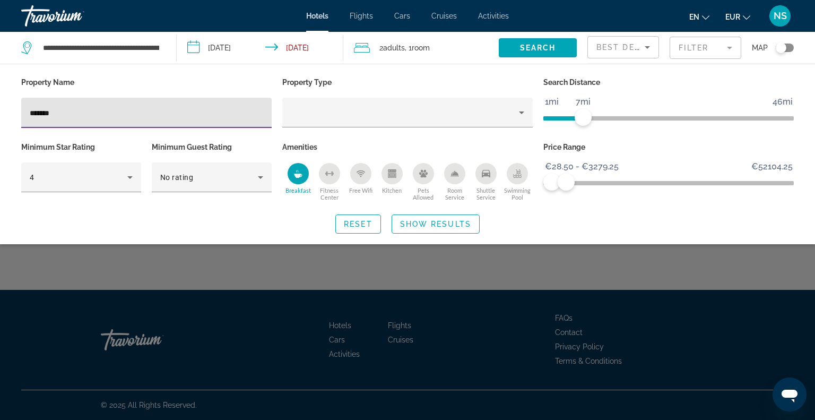
drag, startPoint x: 74, startPoint y: 112, endPoint x: 8, endPoint y: 112, distance: 65.3
click at [8, 112] on div "Property Name ******* Property Type Search Distance 1mi 46mi 7mi Minimum Star R…" at bounding box center [407, 154] width 815 height 159
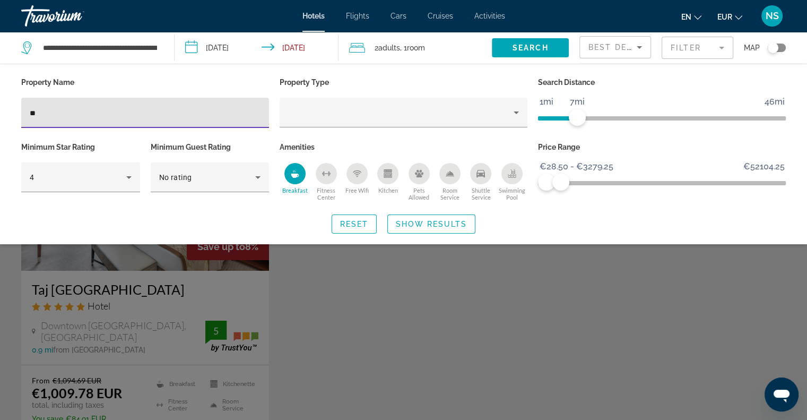
type input "*"
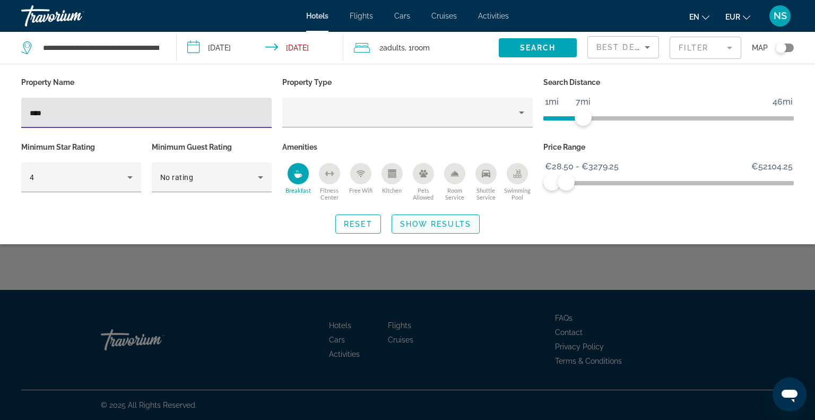
type input "****"
click at [466, 216] on span "Search widget" at bounding box center [435, 223] width 87 height 25
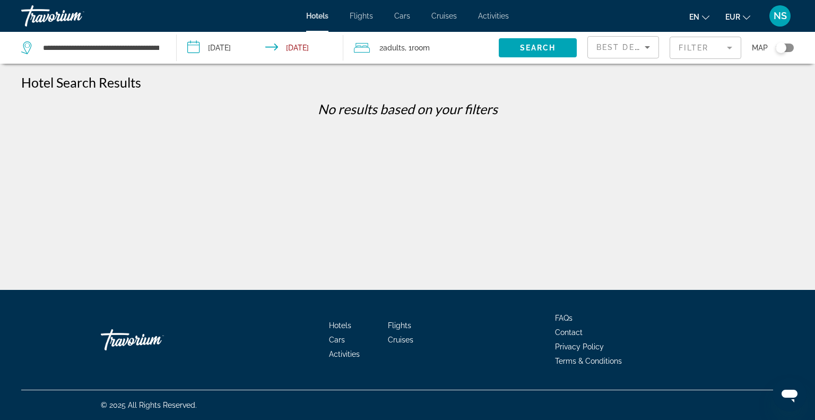
click at [694, 58] on mat-form-field "Filter" at bounding box center [706, 48] width 72 height 22
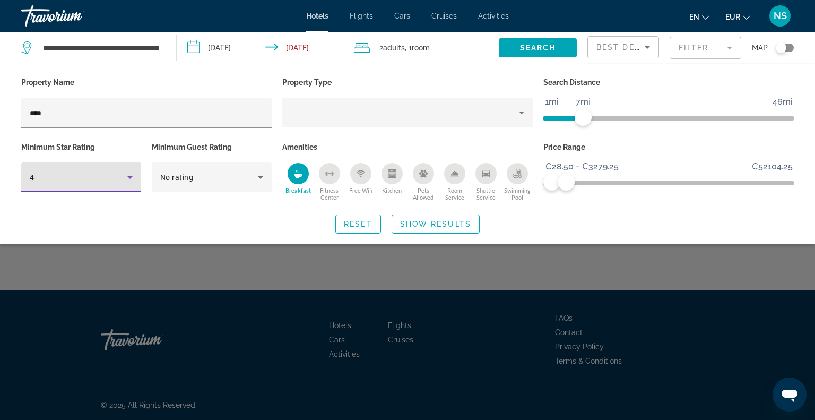
click at [127, 180] on icon "Hotel Filters" at bounding box center [130, 177] width 13 height 13
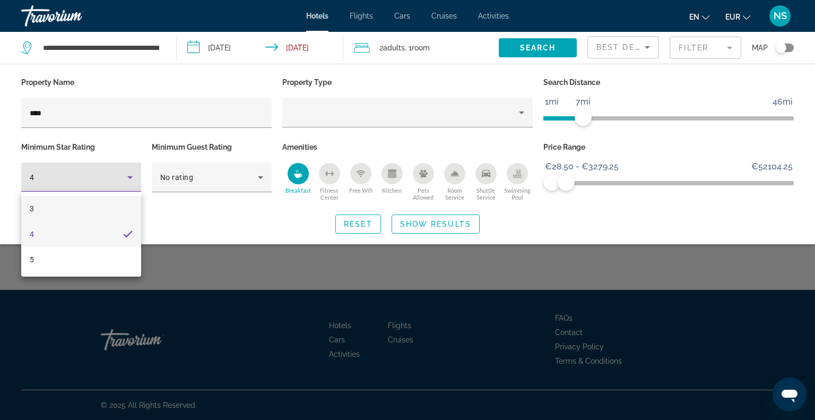
click at [104, 201] on mat-option "3" at bounding box center [81, 208] width 120 height 25
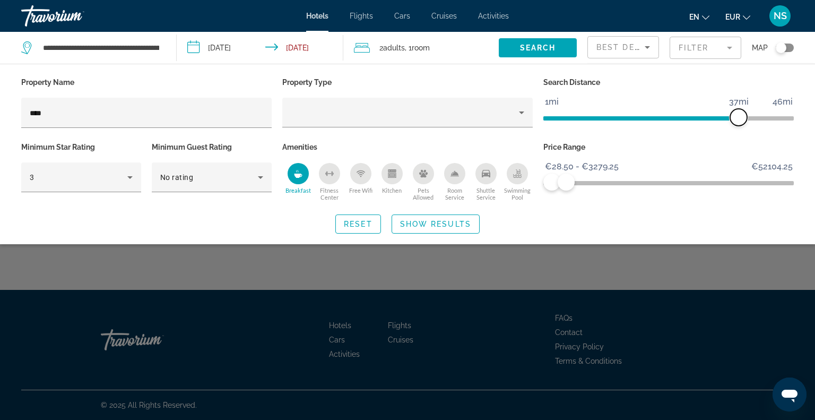
drag, startPoint x: 585, startPoint y: 117, endPoint x: 740, endPoint y: 124, distance: 155.6
click at [740, 124] on span "ngx-slider" at bounding box center [738, 117] width 17 height 17
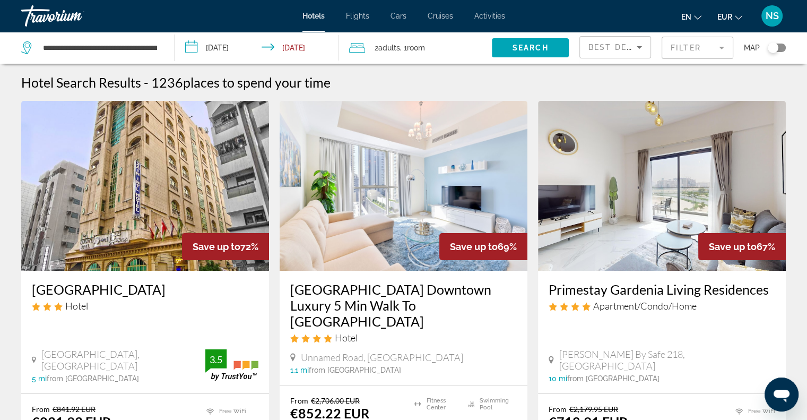
click at [694, 39] on mat-form-field "Filter" at bounding box center [698, 48] width 72 height 22
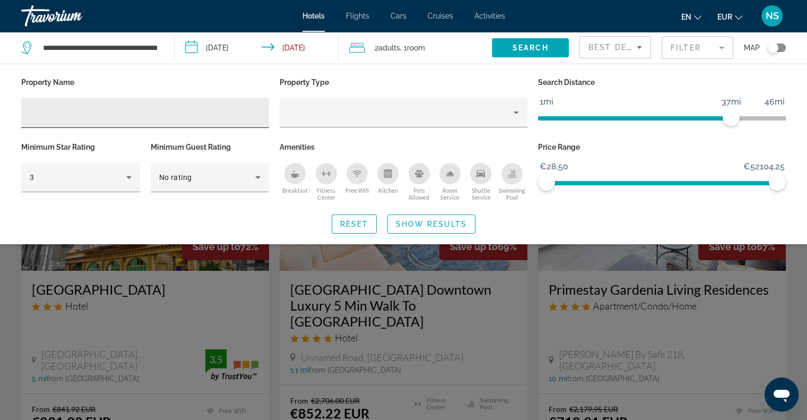
click at [113, 102] on div "Hotel Filters" at bounding box center [145, 113] width 231 height 30
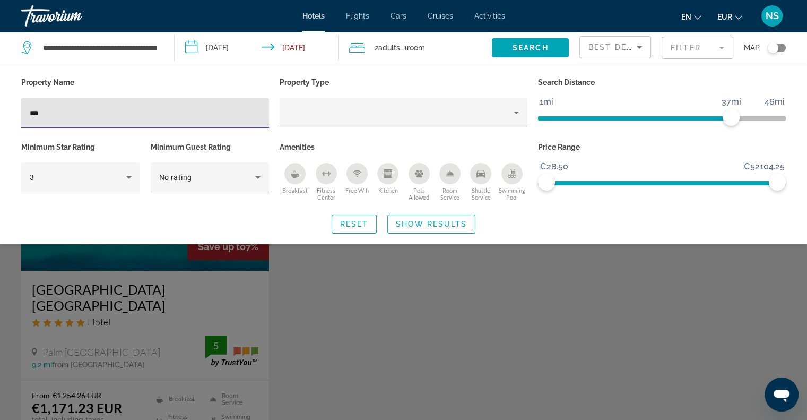
type input "***"
click at [114, 273] on div "Search widget" at bounding box center [403, 289] width 807 height 261
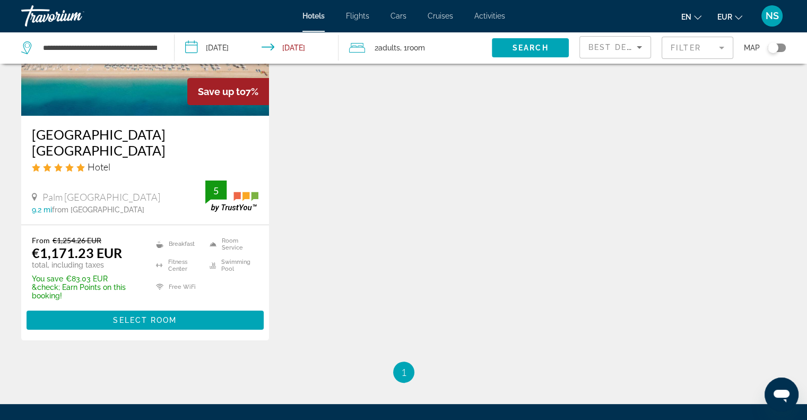
scroll to position [159, 0]
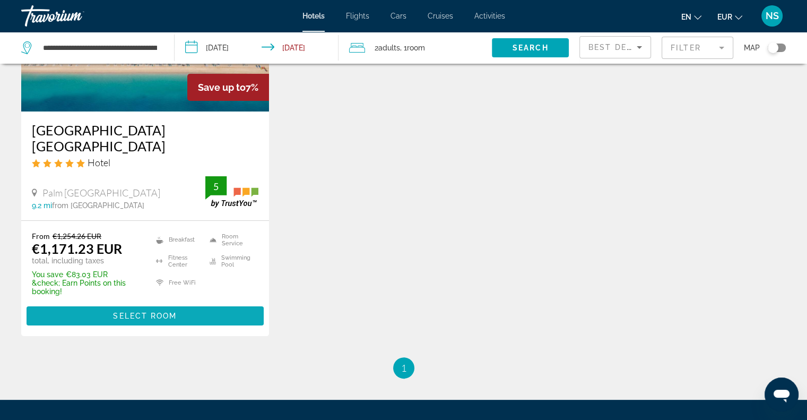
click at [174, 307] on span "Main content" at bounding box center [145, 315] width 237 height 25
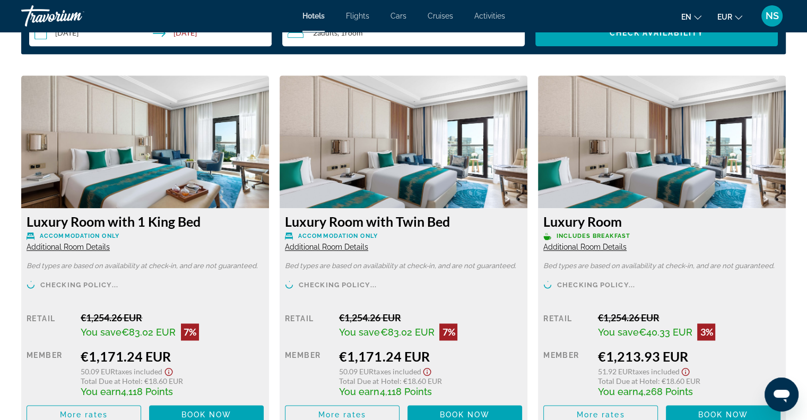
scroll to position [1433, 0]
